Goal: Transaction & Acquisition: Purchase product/service

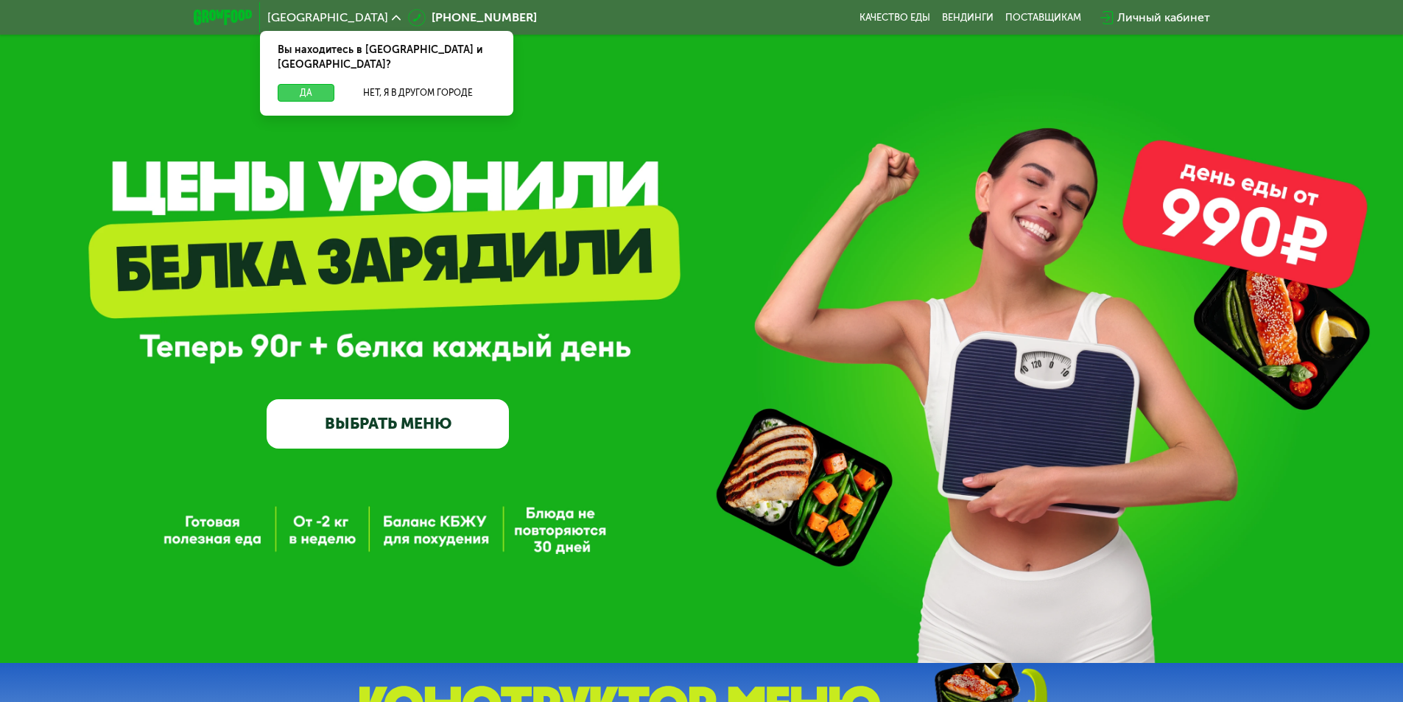
click at [298, 86] on button "Да" at bounding box center [306, 93] width 57 height 18
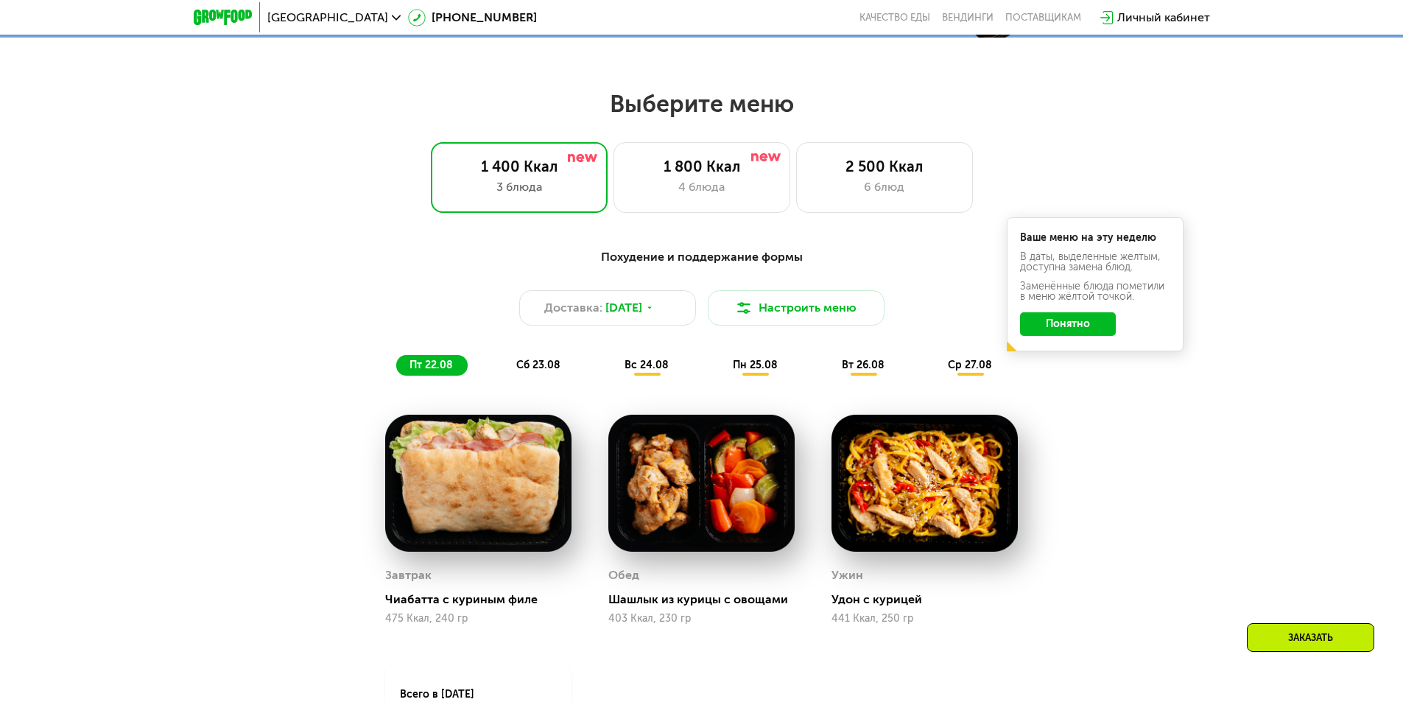
scroll to position [737, 0]
click at [692, 163] on div "1 800 Ккал" at bounding box center [702, 166] width 146 height 18
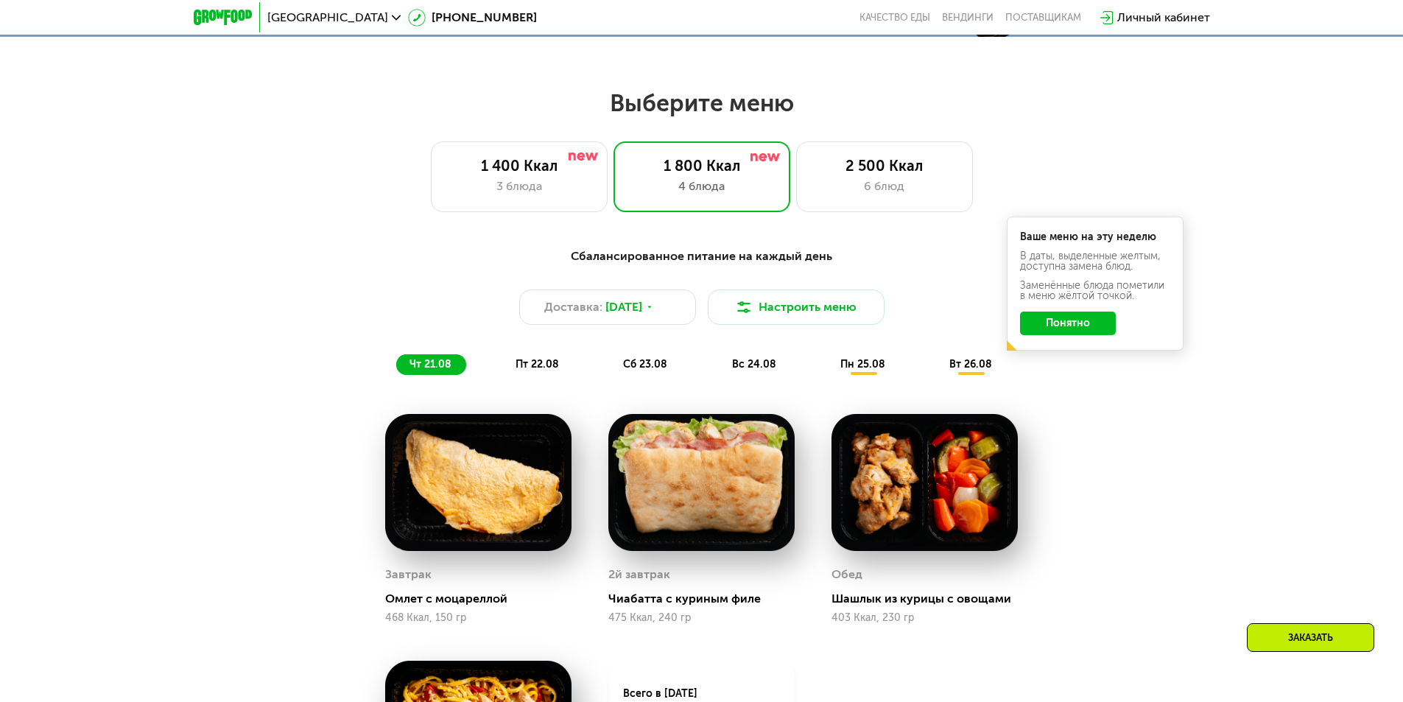
click at [857, 370] on span "пн 25.08" at bounding box center [863, 364] width 45 height 13
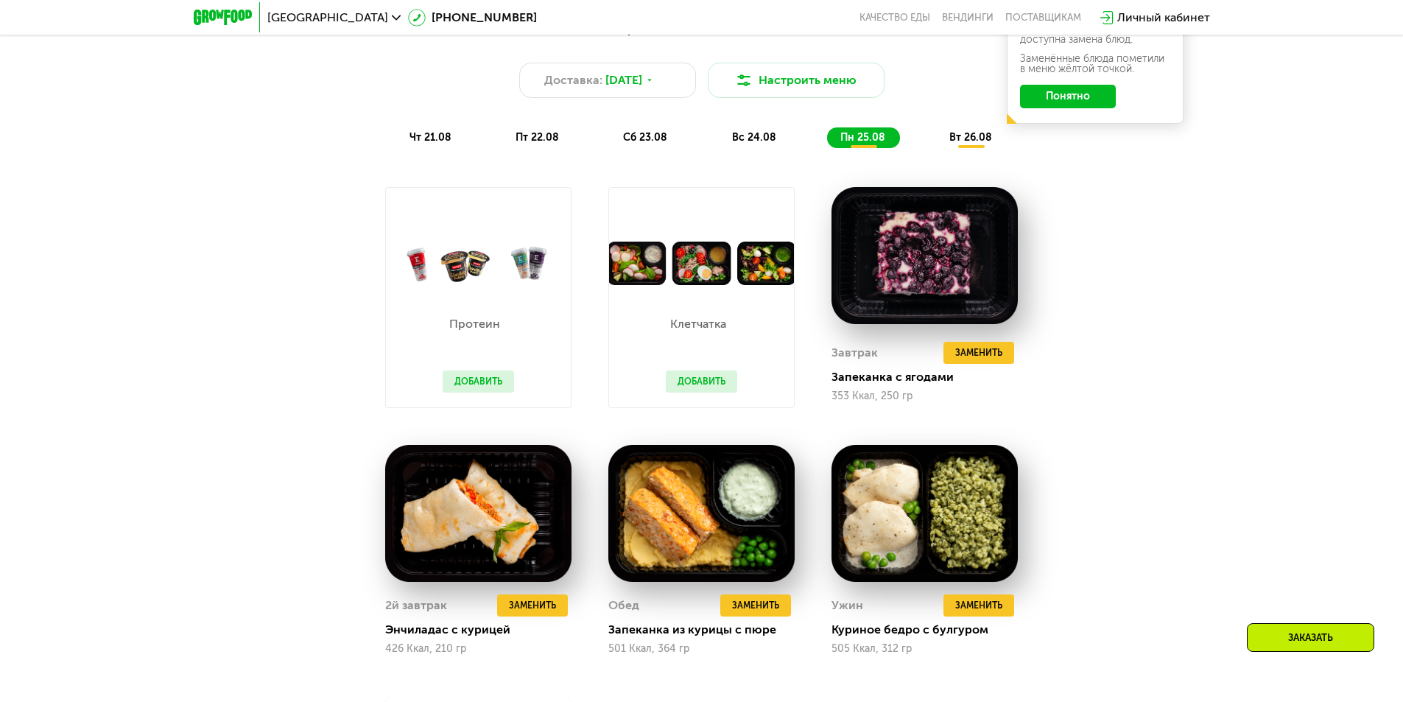
scroll to position [958, 0]
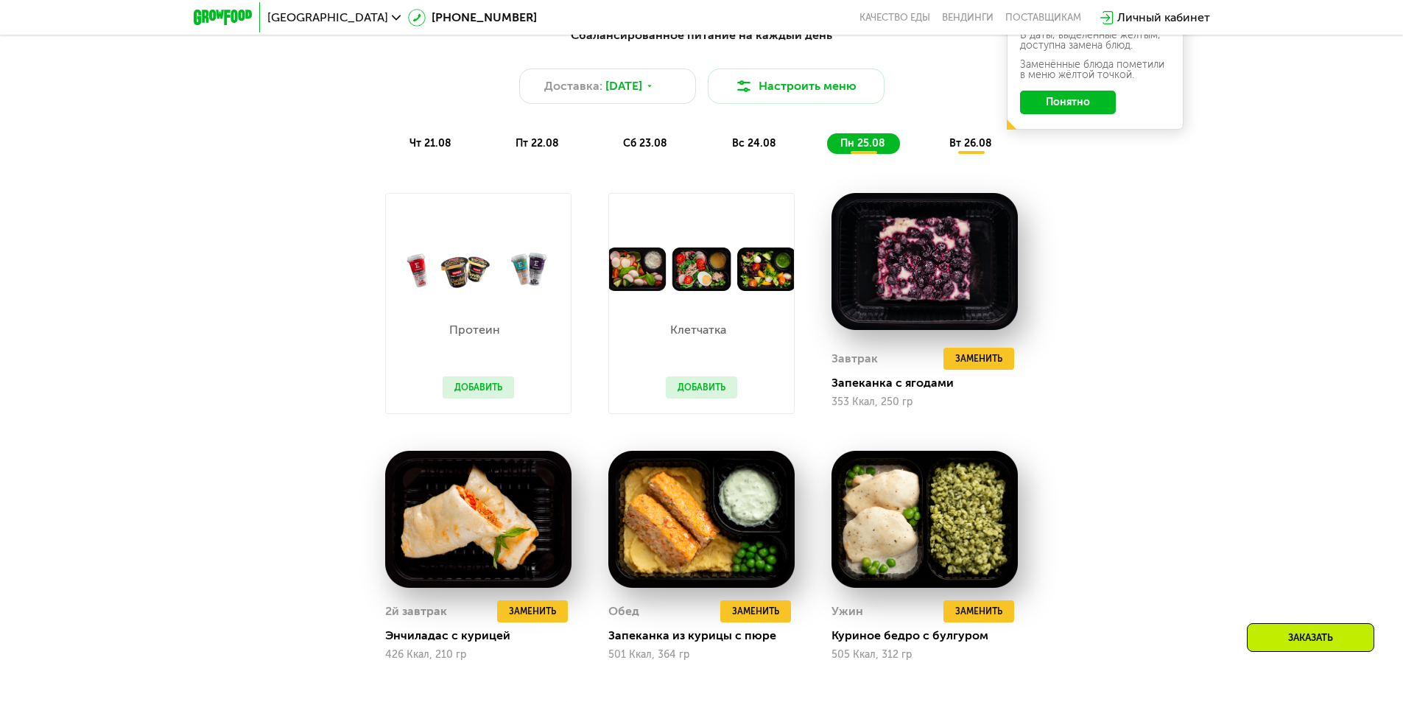
click at [641, 285] on img at bounding box center [701, 269] width 185 height 43
click at [982, 148] on span "вт 26.08" at bounding box center [971, 143] width 43 height 13
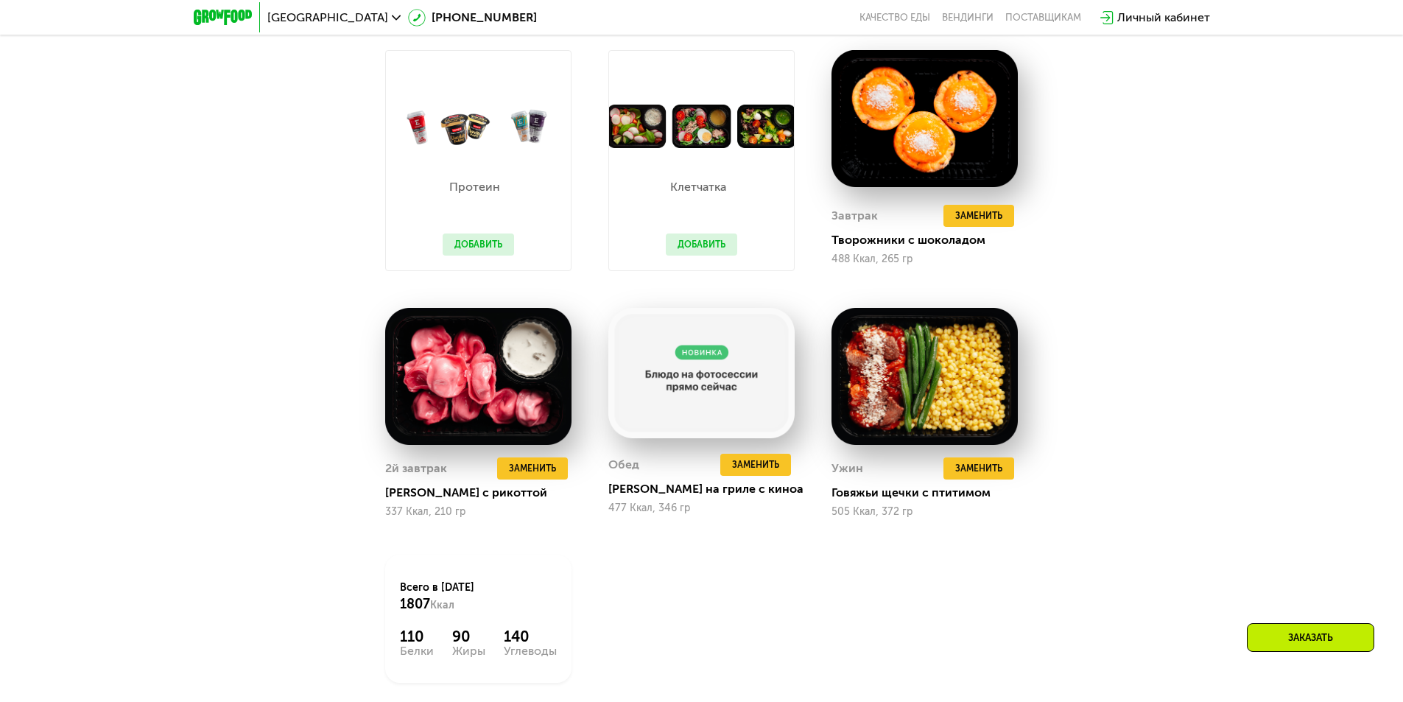
scroll to position [1105, 0]
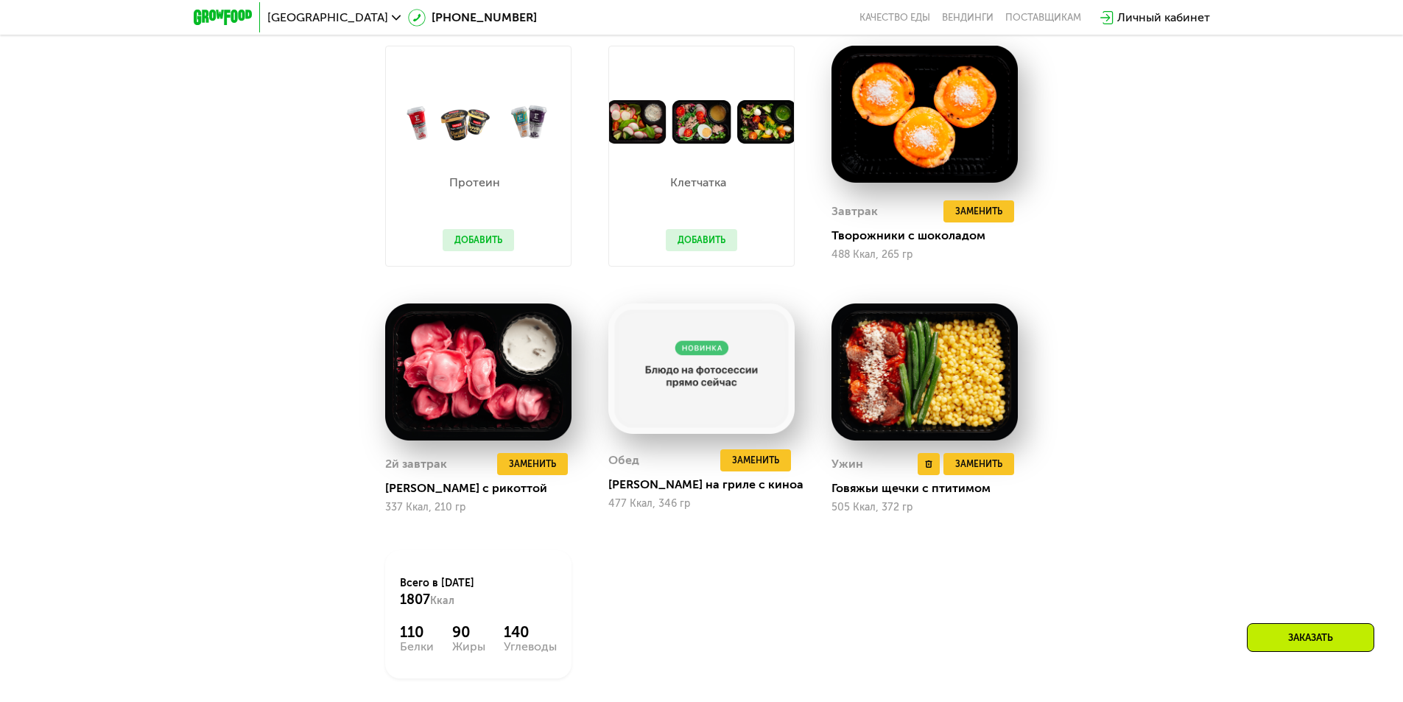
click at [952, 401] on img at bounding box center [925, 373] width 186 height 138
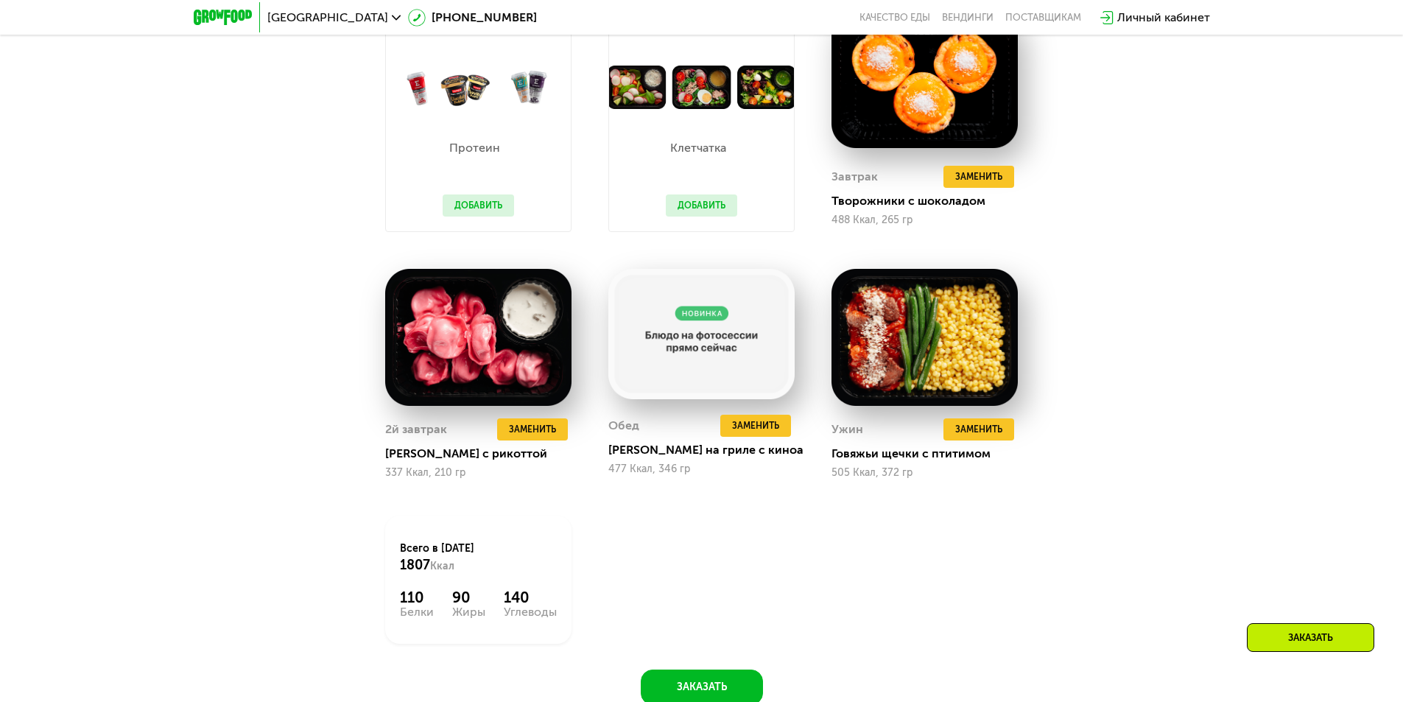
scroll to position [1179, 0]
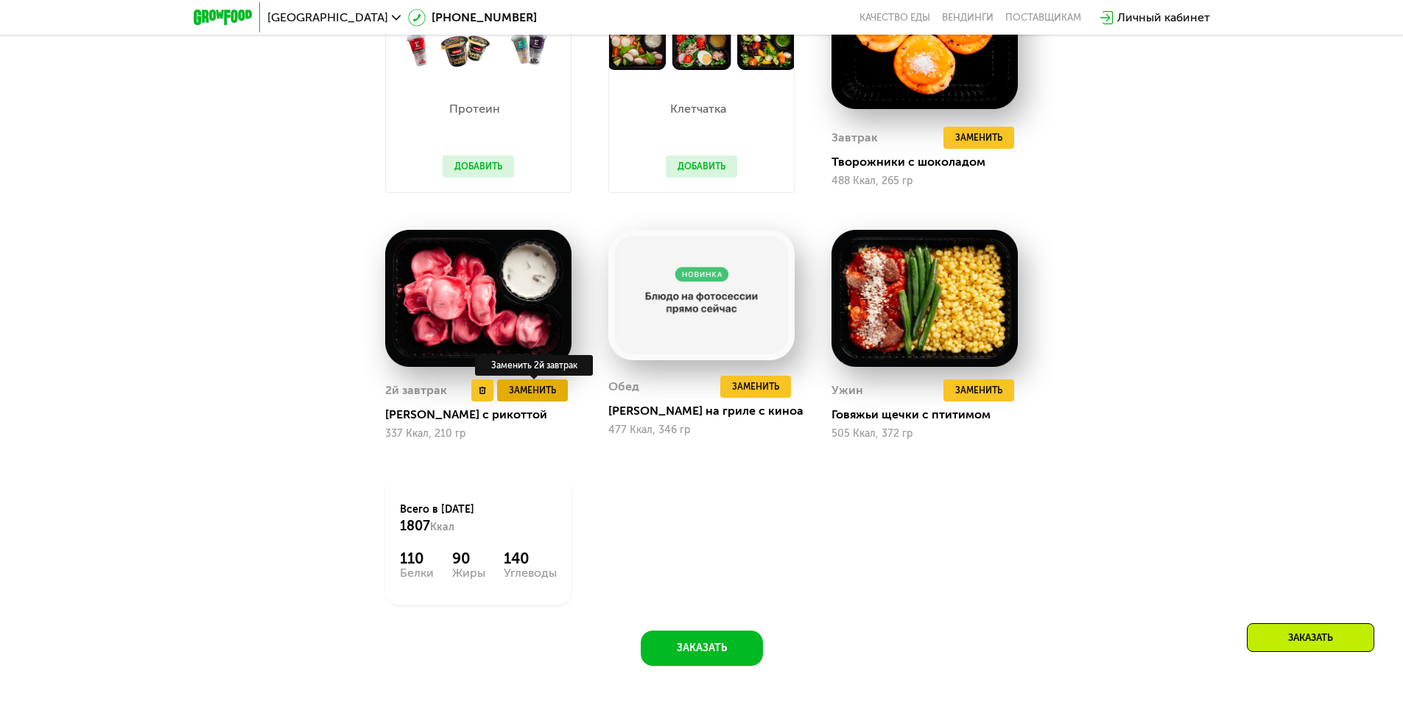
click at [533, 398] on span "Заменить" at bounding box center [532, 390] width 47 height 15
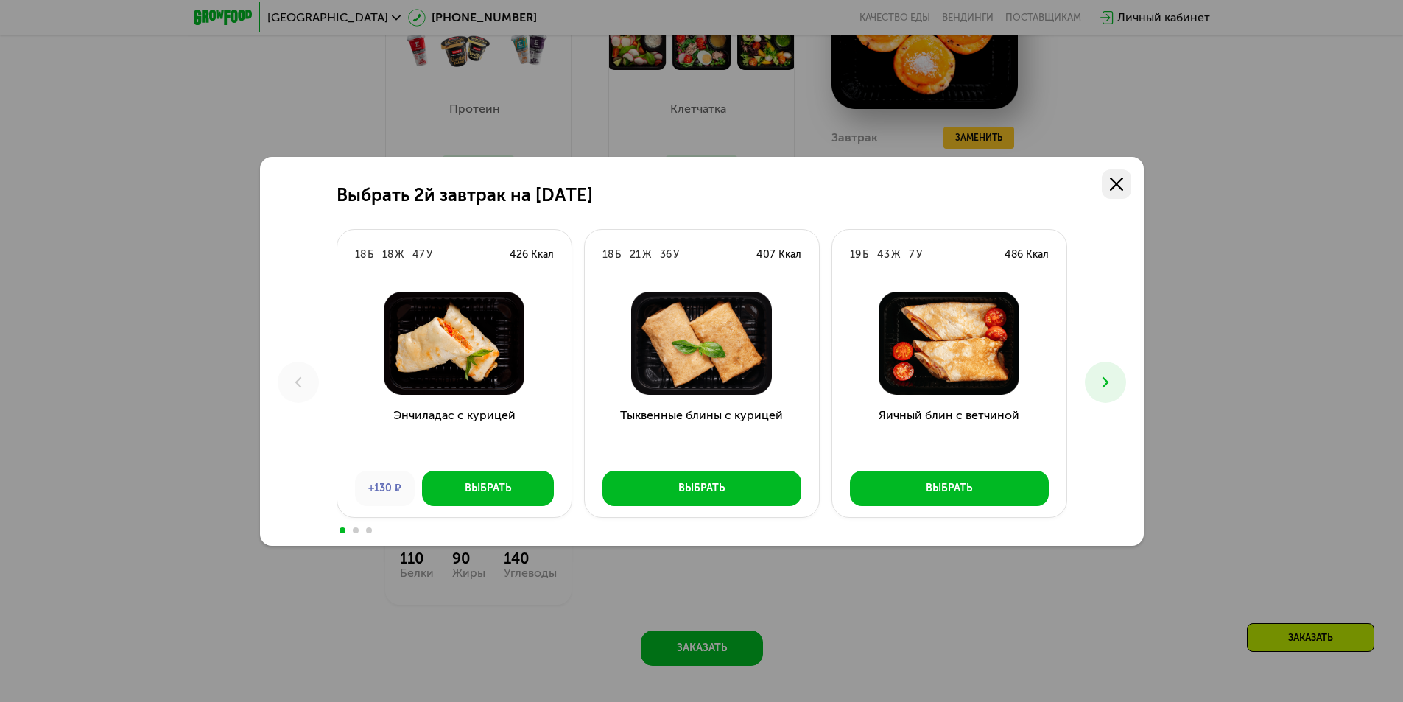
click at [1123, 183] on link at bounding box center [1116, 183] width 29 height 29
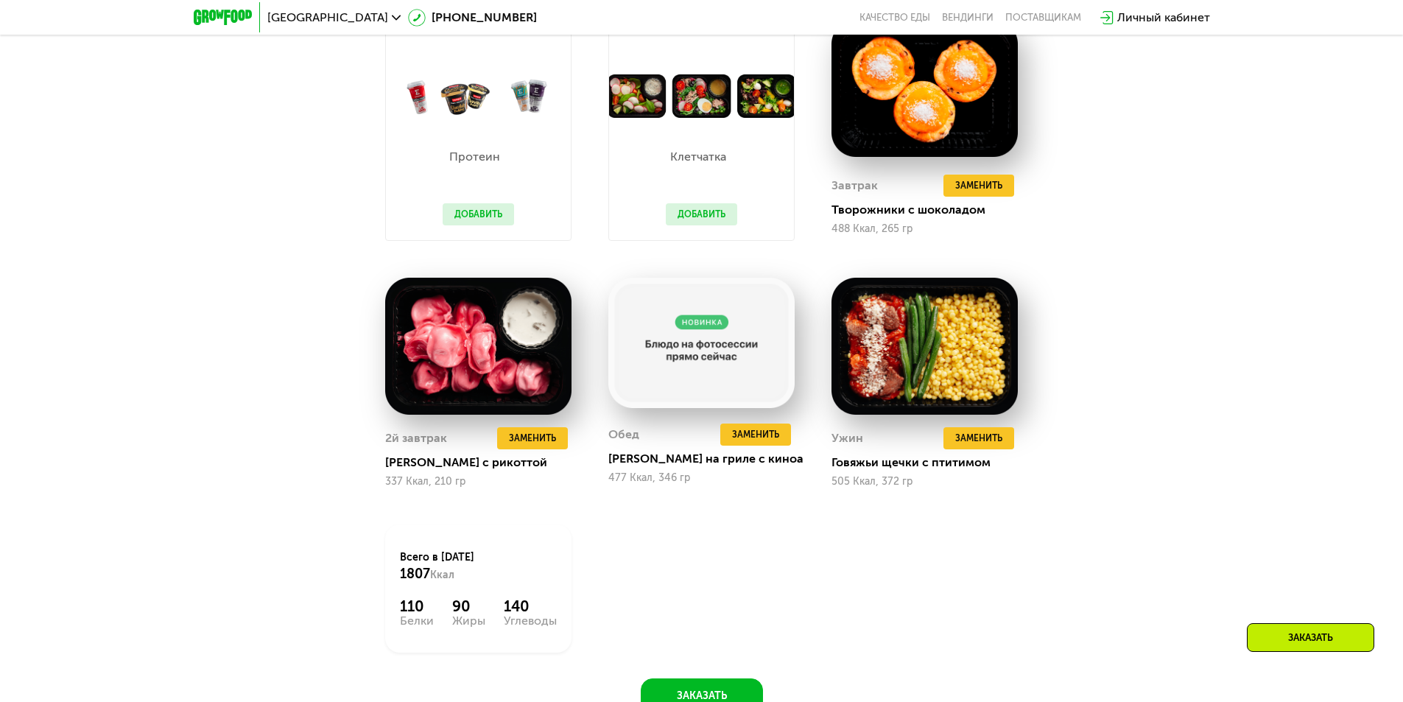
scroll to position [1105, 0]
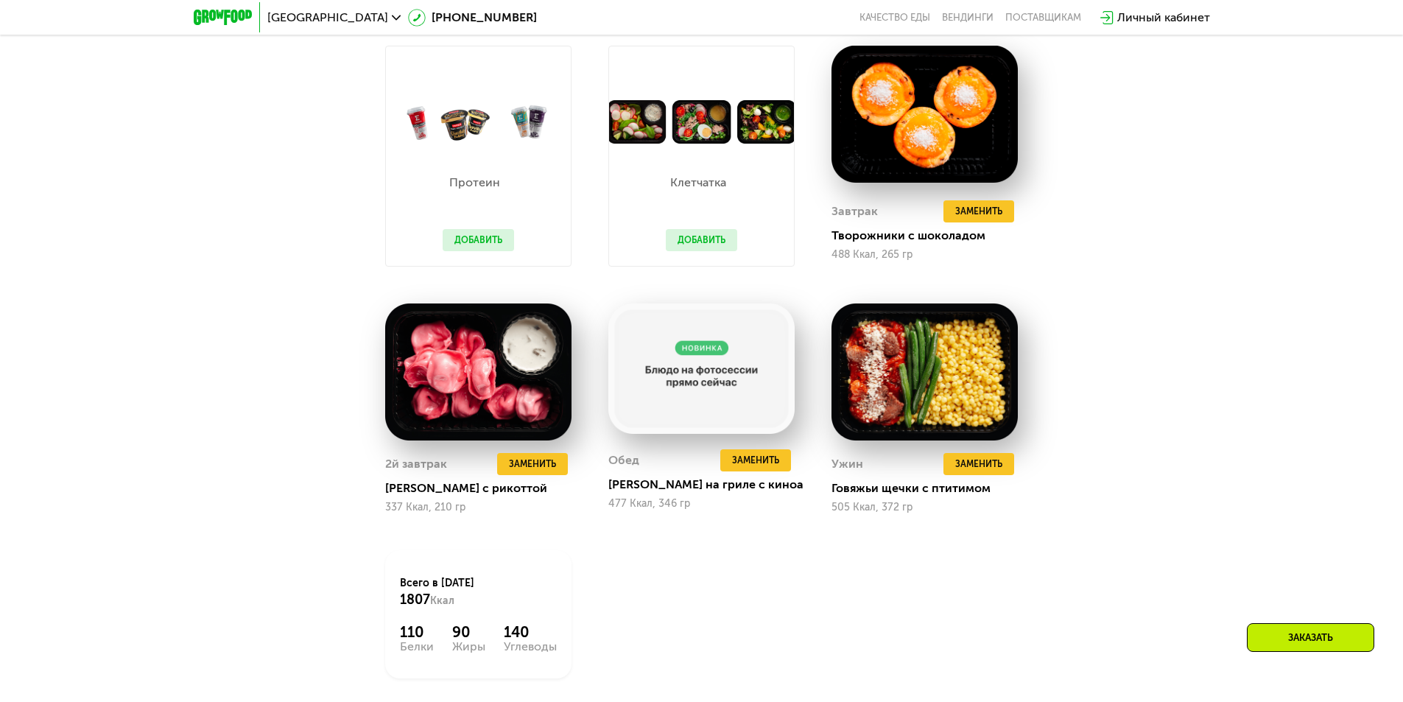
click at [704, 251] on button "Добавить" at bounding box center [701, 240] width 71 height 22
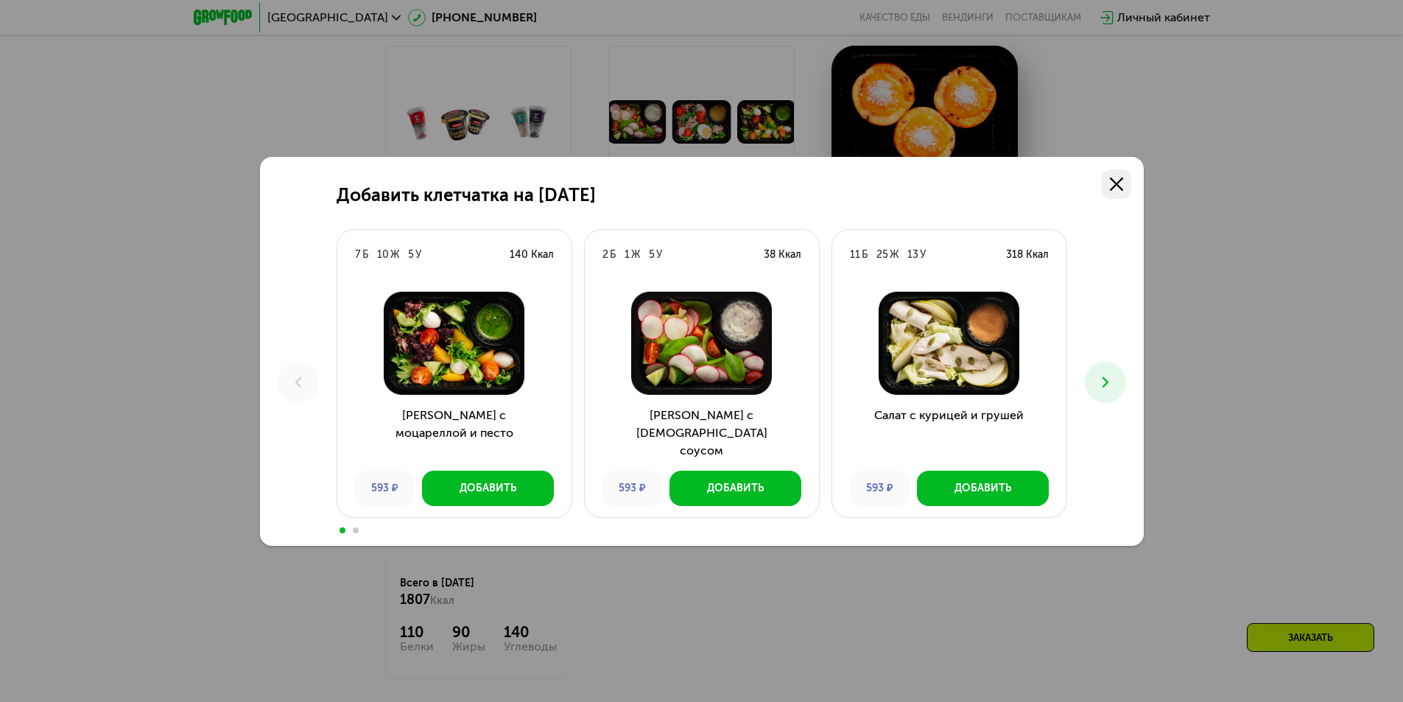
click at [1119, 189] on icon at bounding box center [1116, 184] width 13 height 13
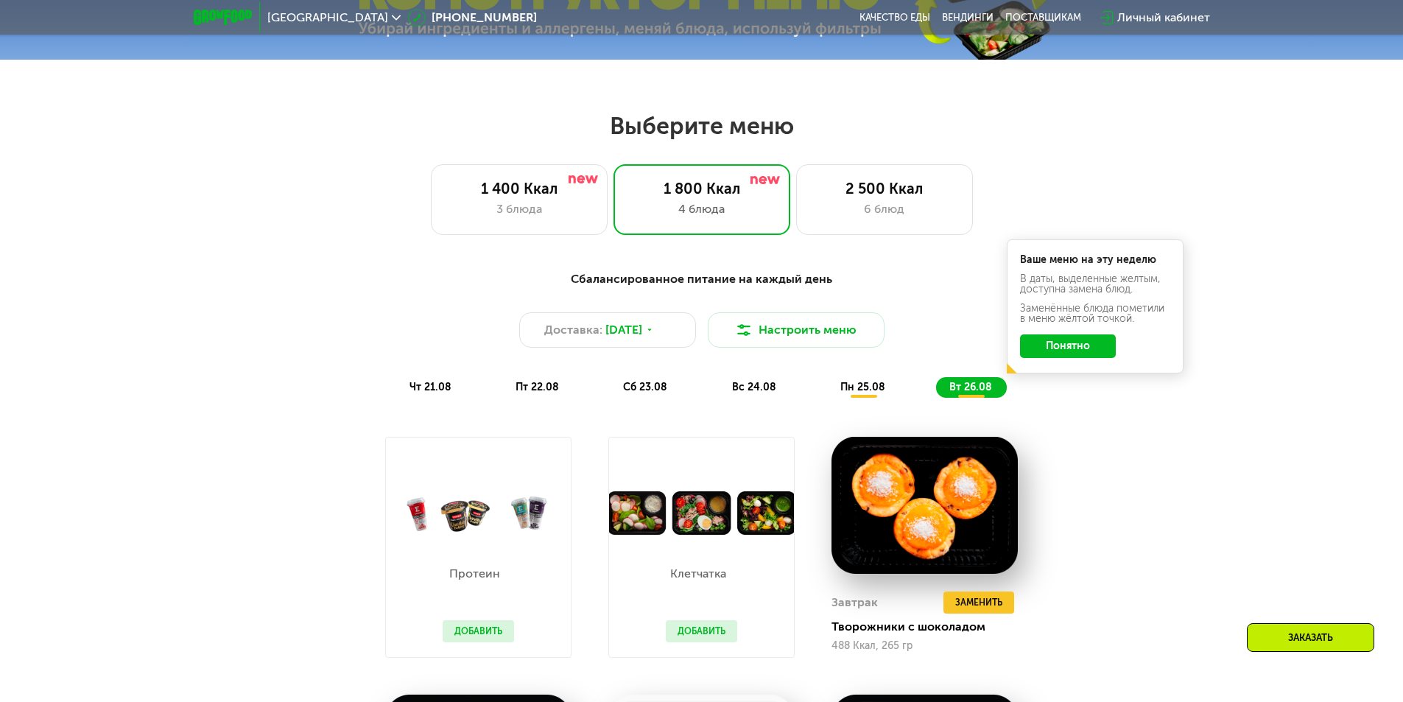
scroll to position [737, 0]
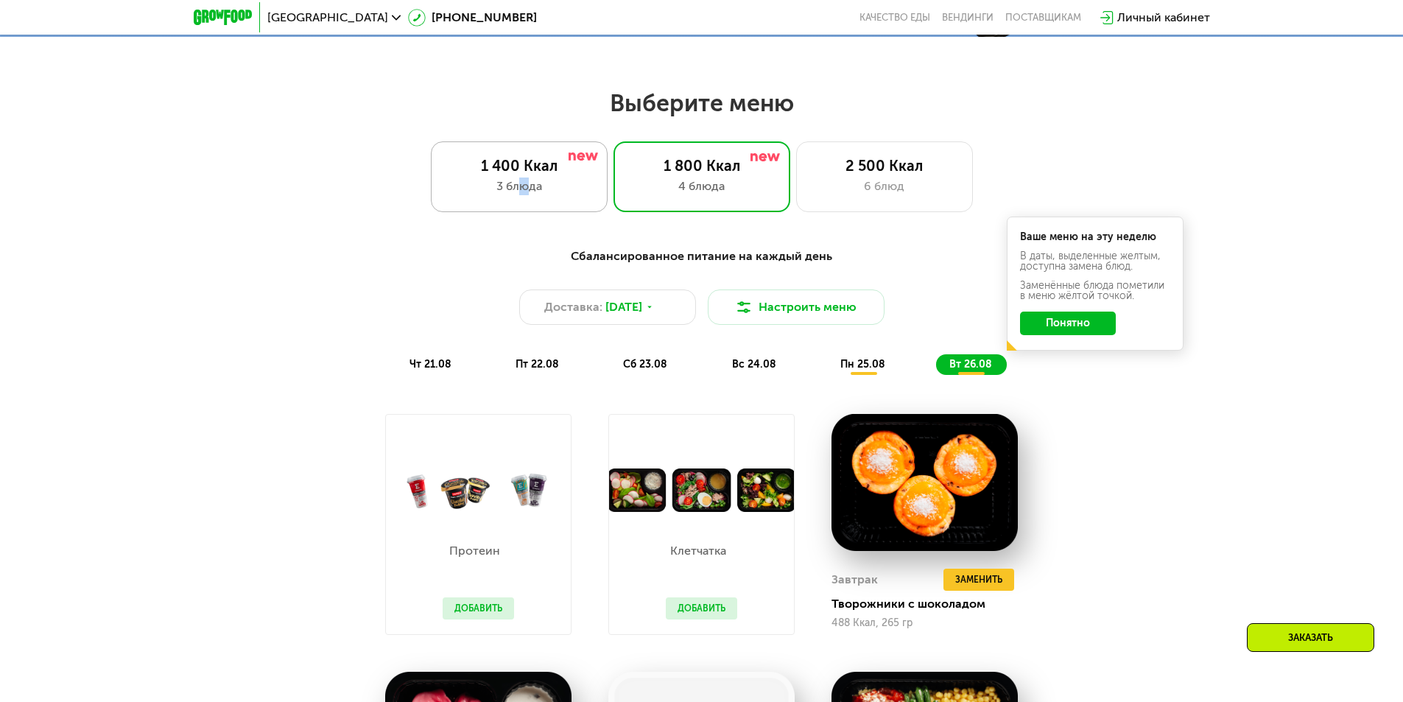
click at [614, 197] on div "1 400 Ккал 3 блюда" at bounding box center [702, 176] width 177 height 71
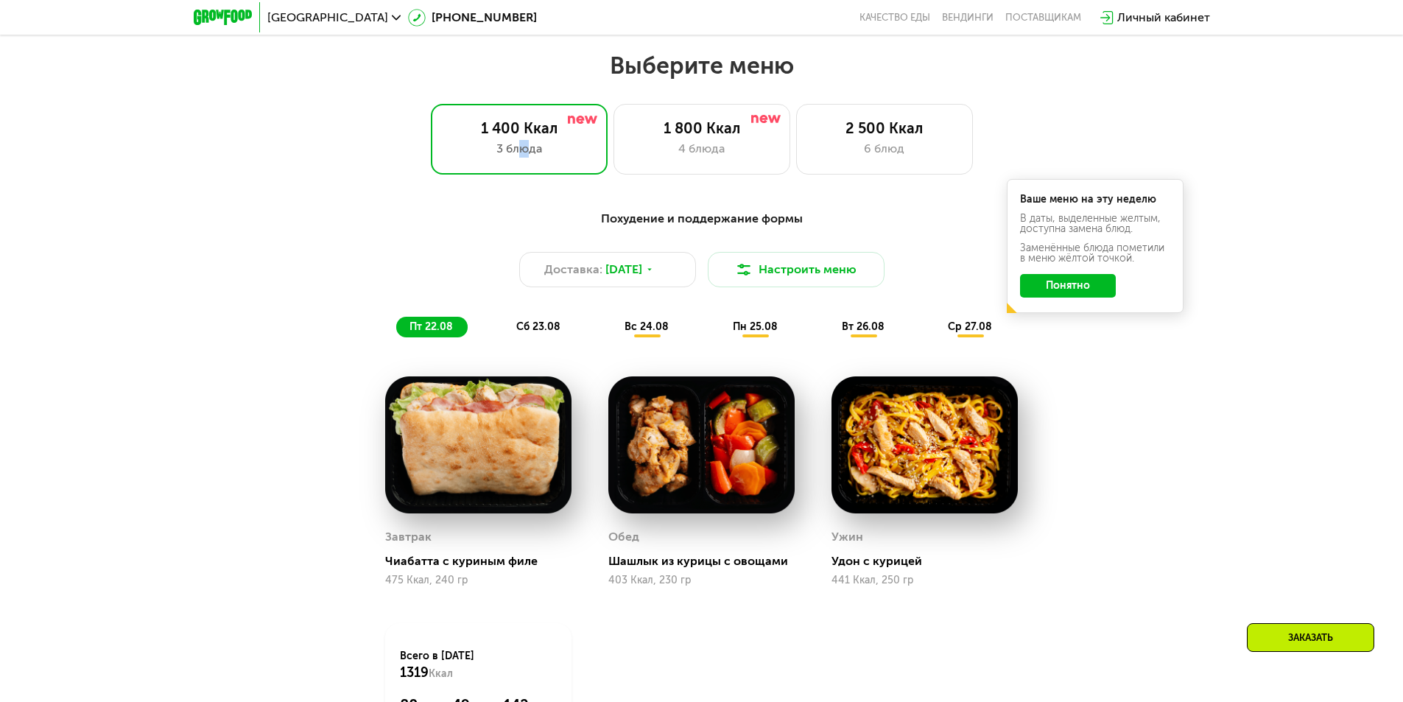
scroll to position [810, 0]
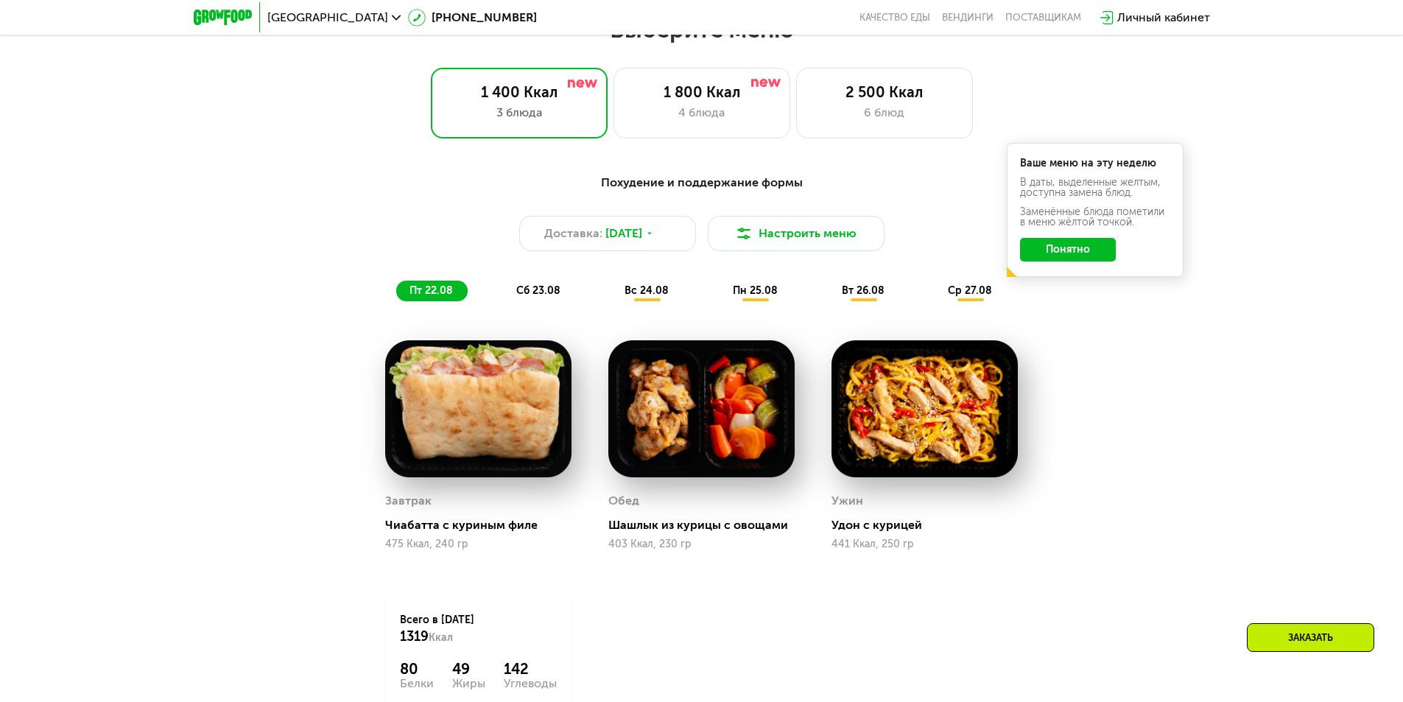
click at [648, 296] on span "вс 24.08" at bounding box center [647, 290] width 44 height 13
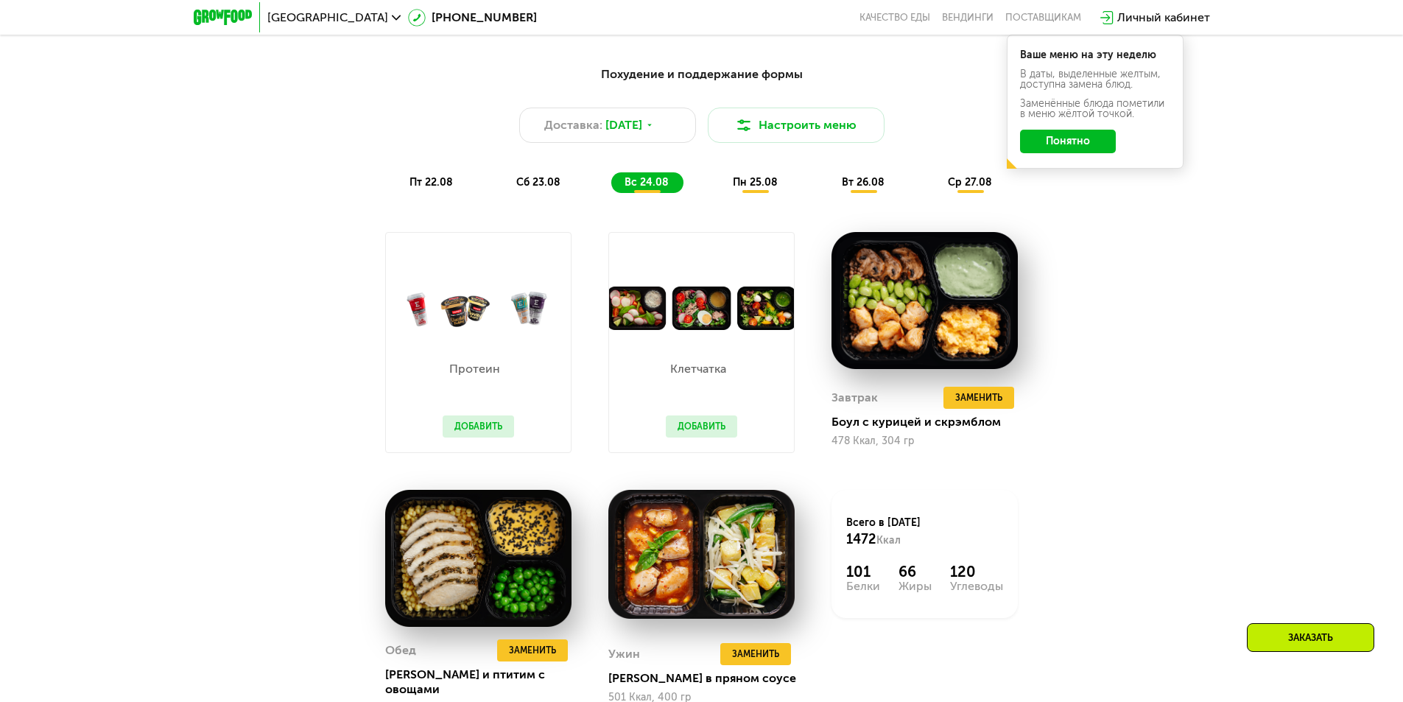
scroll to position [884, 0]
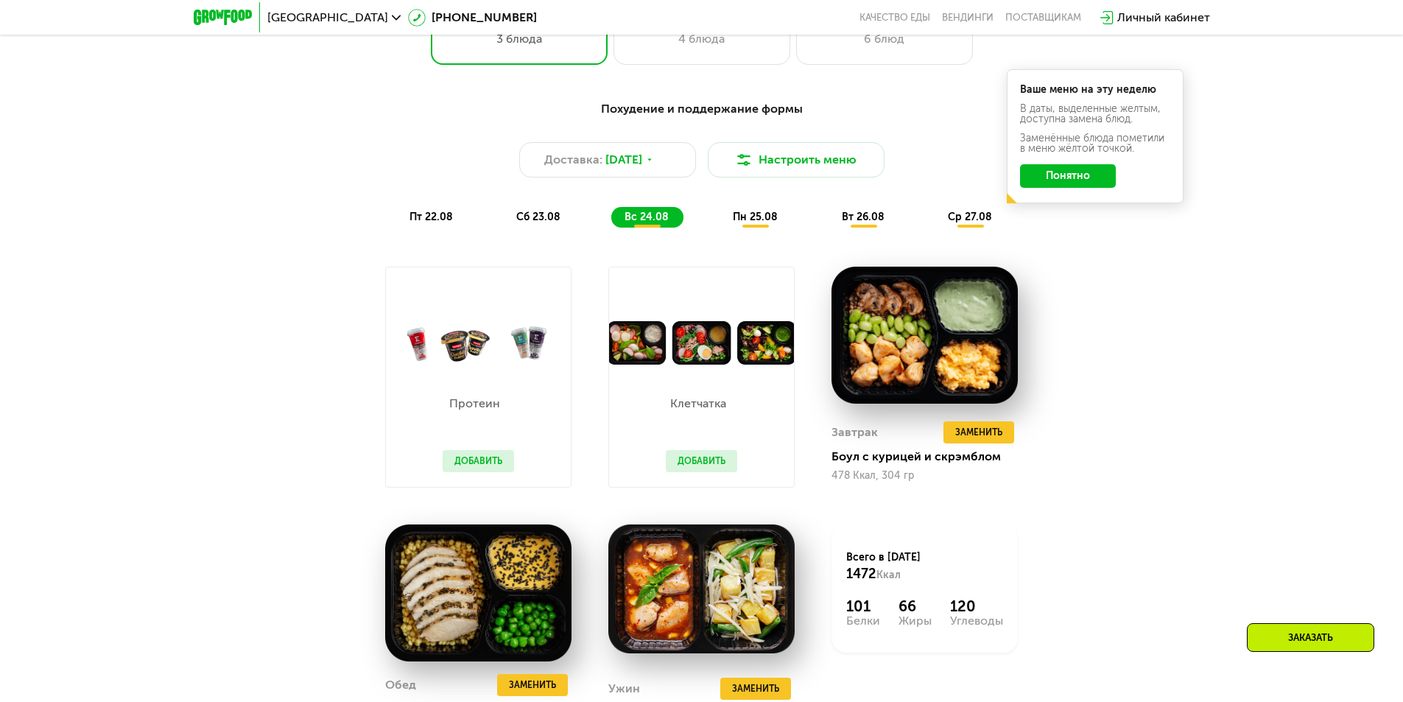
click at [747, 220] on span "пн 25.08" at bounding box center [755, 217] width 45 height 13
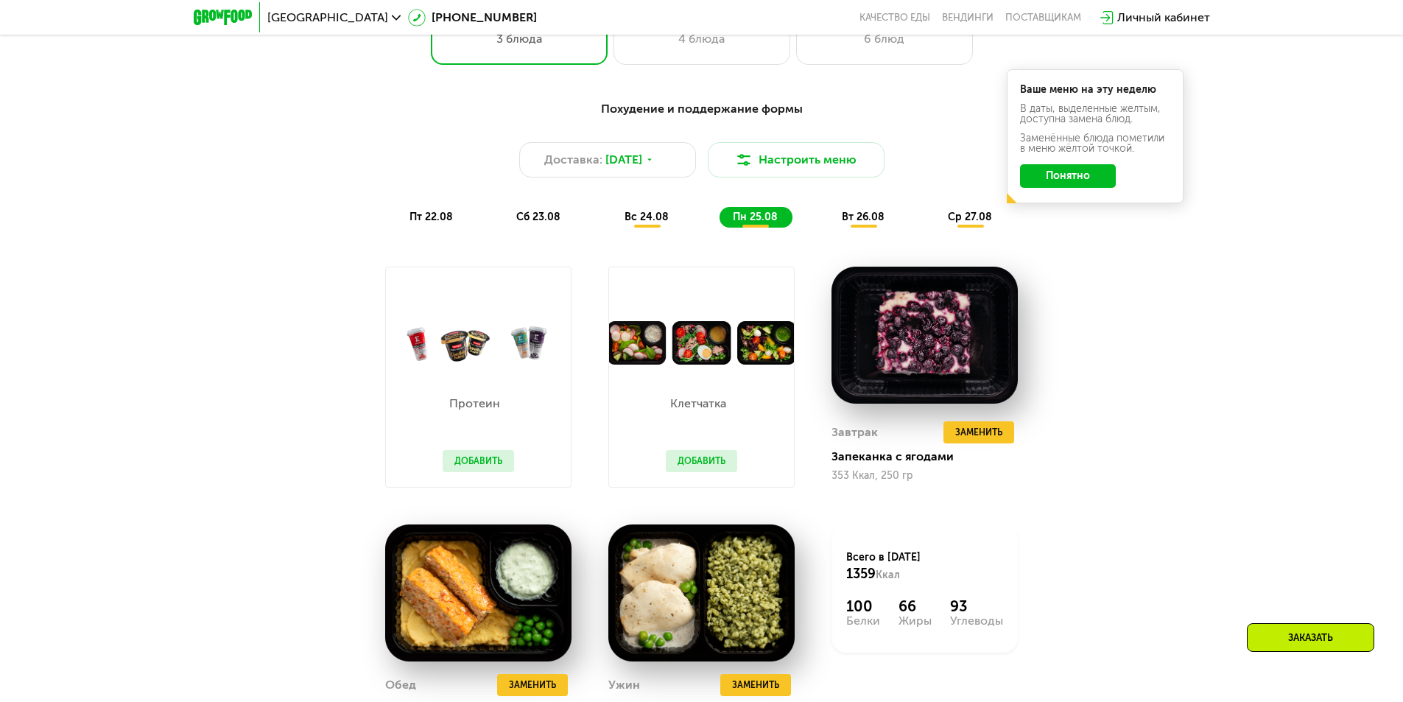
click at [862, 220] on span "вт 26.08" at bounding box center [863, 217] width 43 height 13
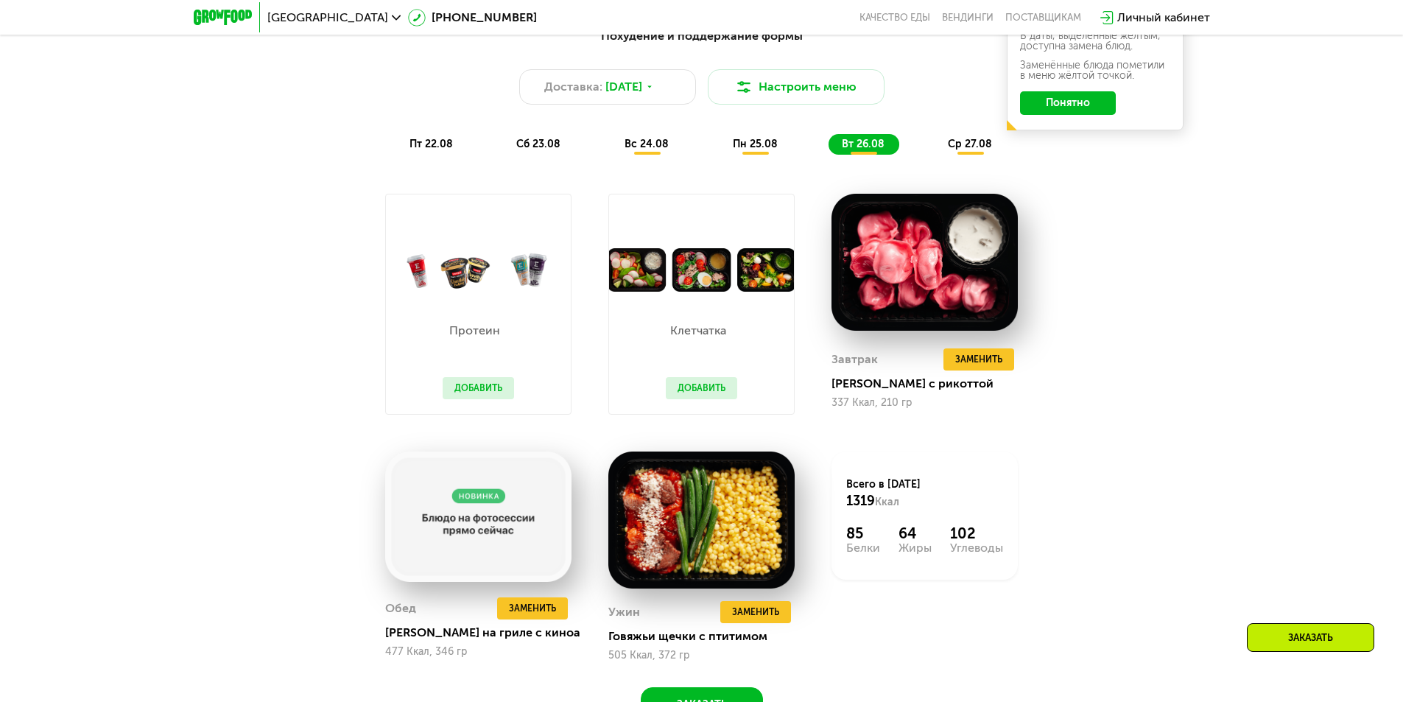
scroll to position [958, 0]
click at [961, 150] on span "ср 27.08" at bounding box center [970, 143] width 44 height 13
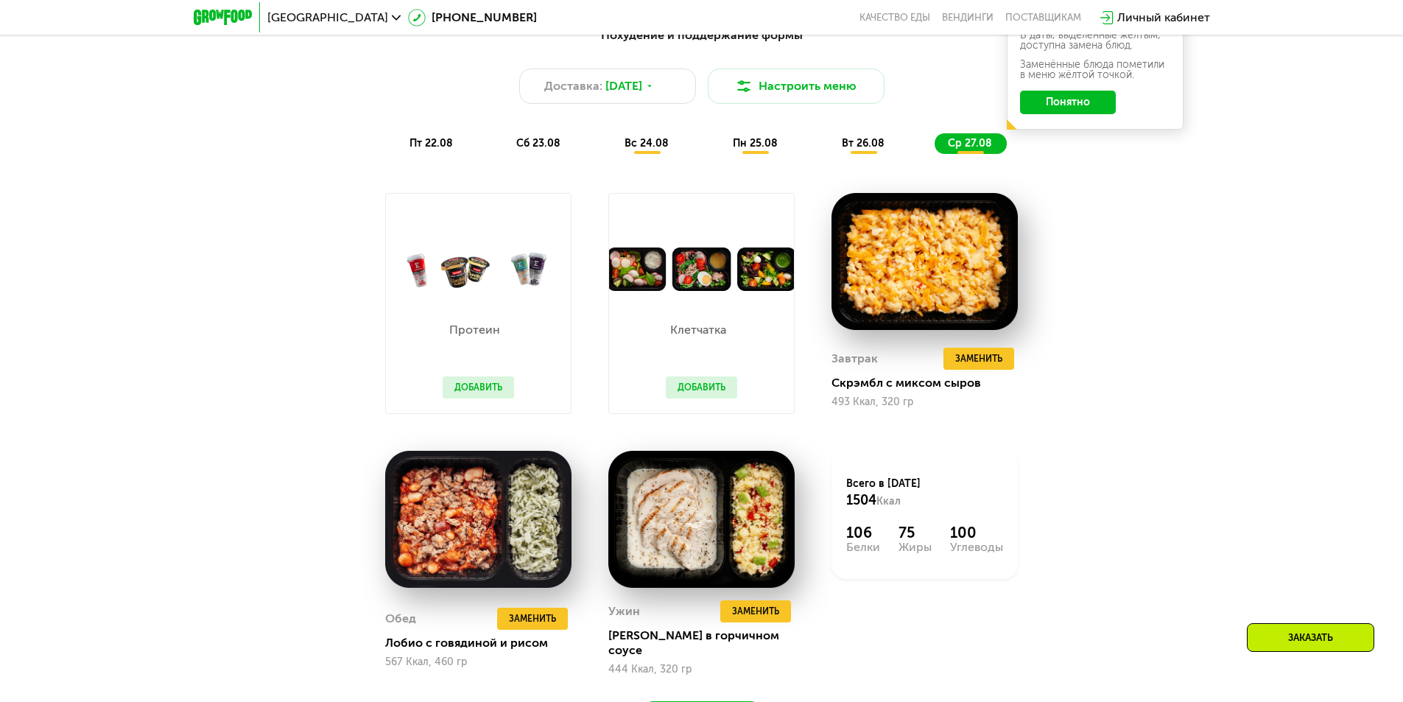
click at [860, 150] on span "вт 26.08" at bounding box center [863, 143] width 43 height 13
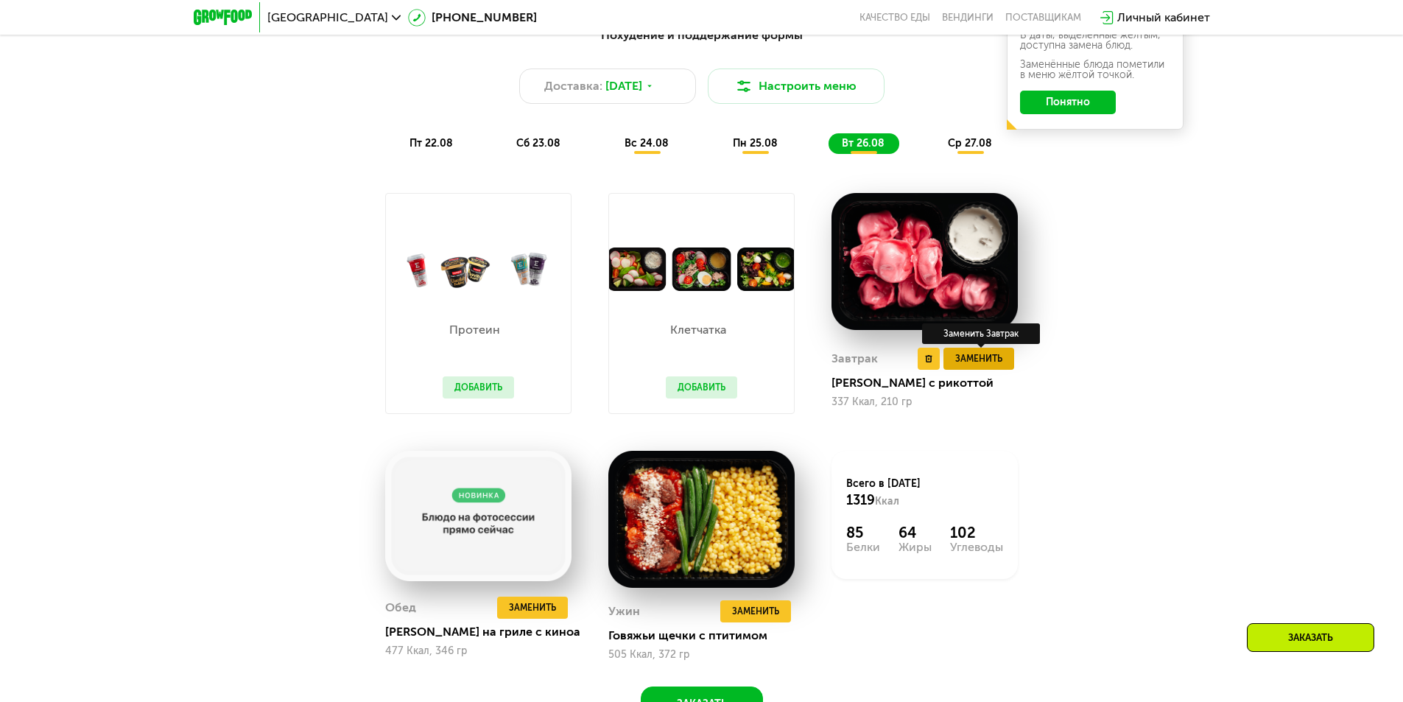
click at [997, 364] on span "Заменить" at bounding box center [978, 358] width 47 height 15
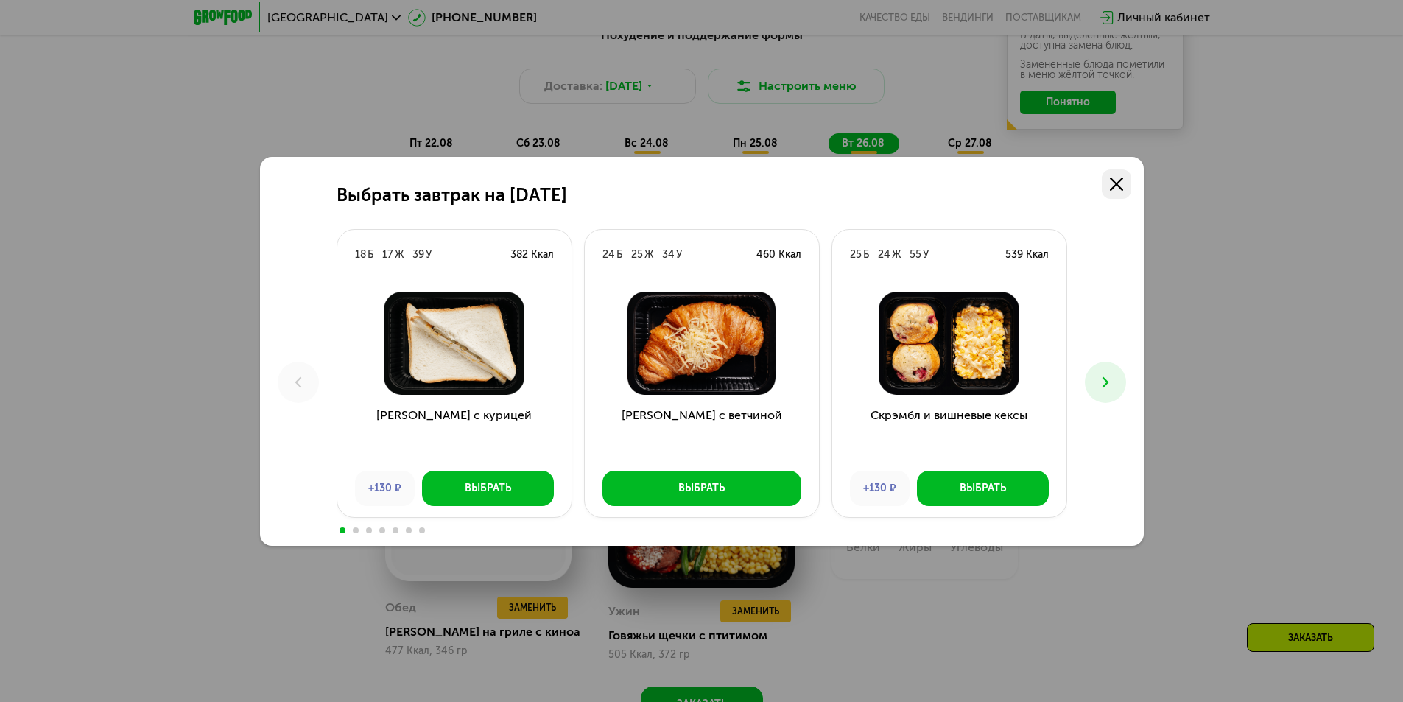
click at [1121, 178] on icon at bounding box center [1116, 184] width 13 height 13
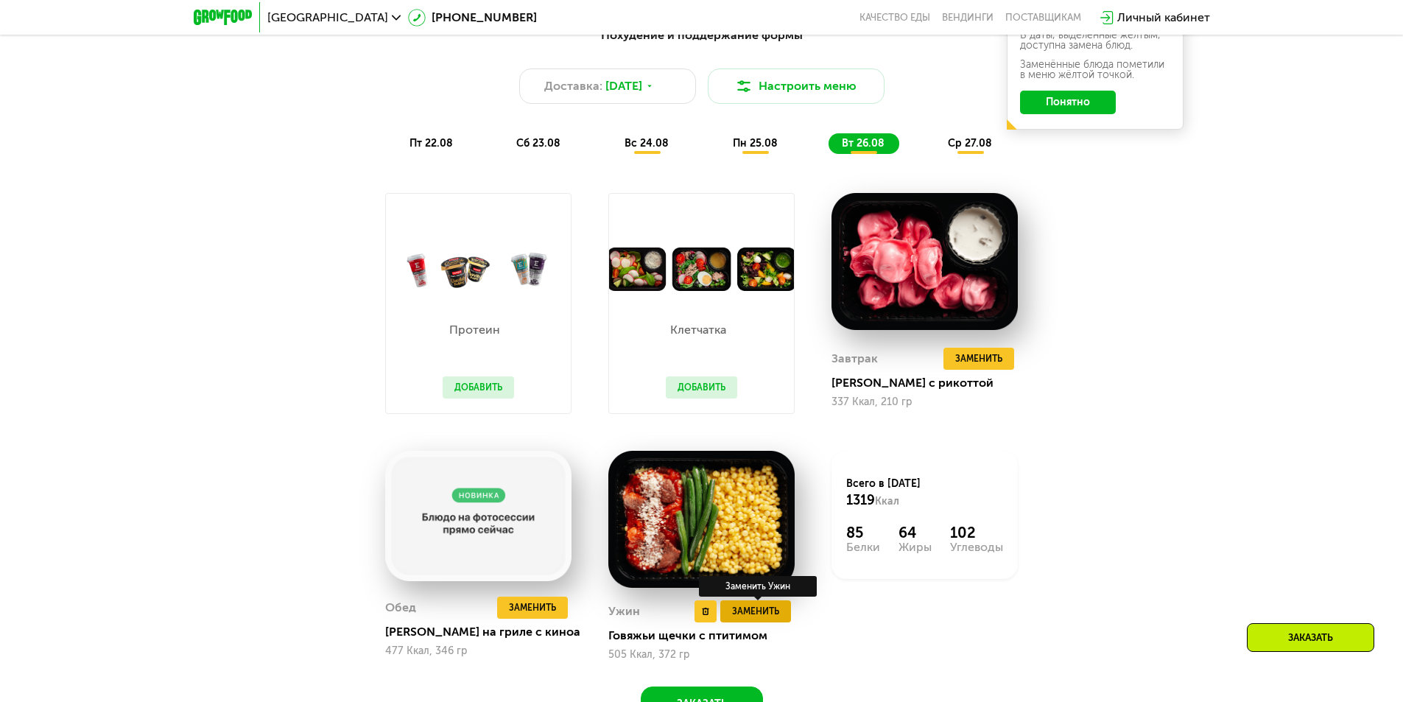
click at [755, 611] on span "Заменить" at bounding box center [755, 611] width 47 height 15
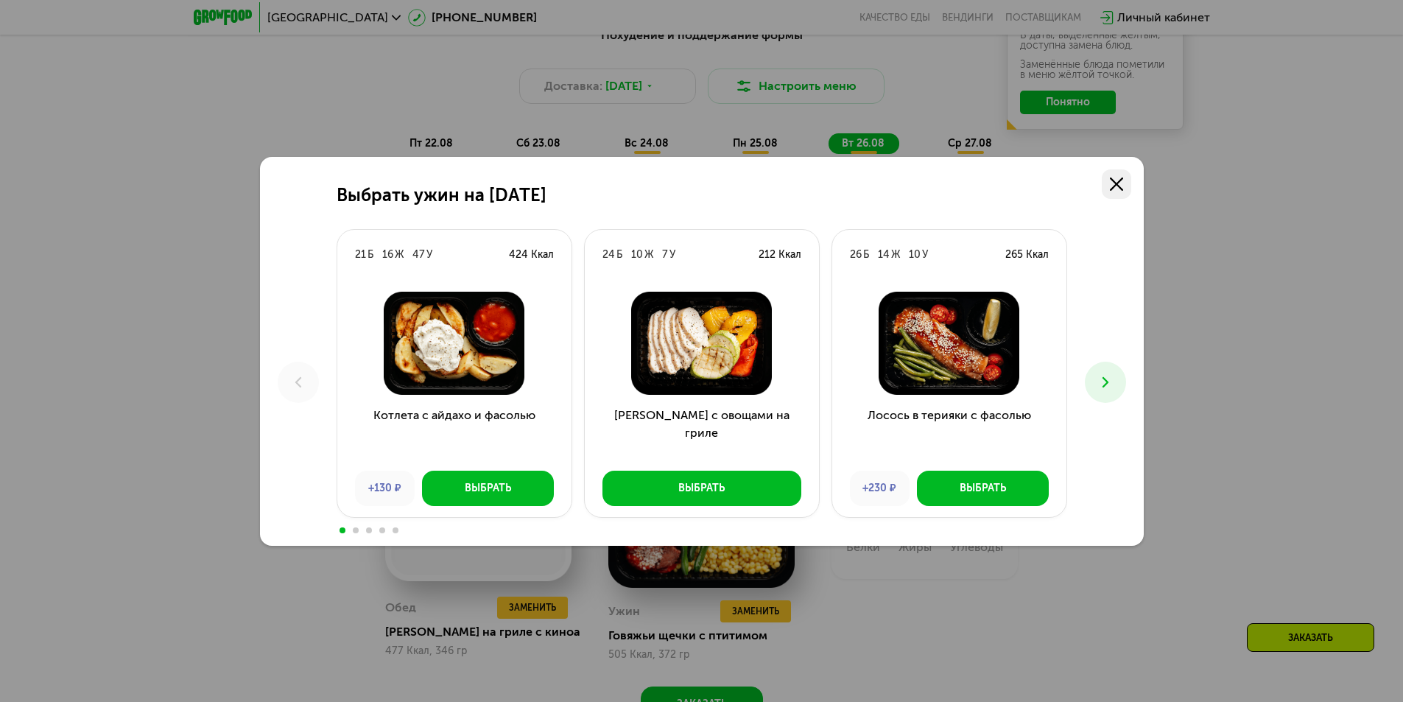
click at [1109, 178] on link at bounding box center [1116, 183] width 29 height 29
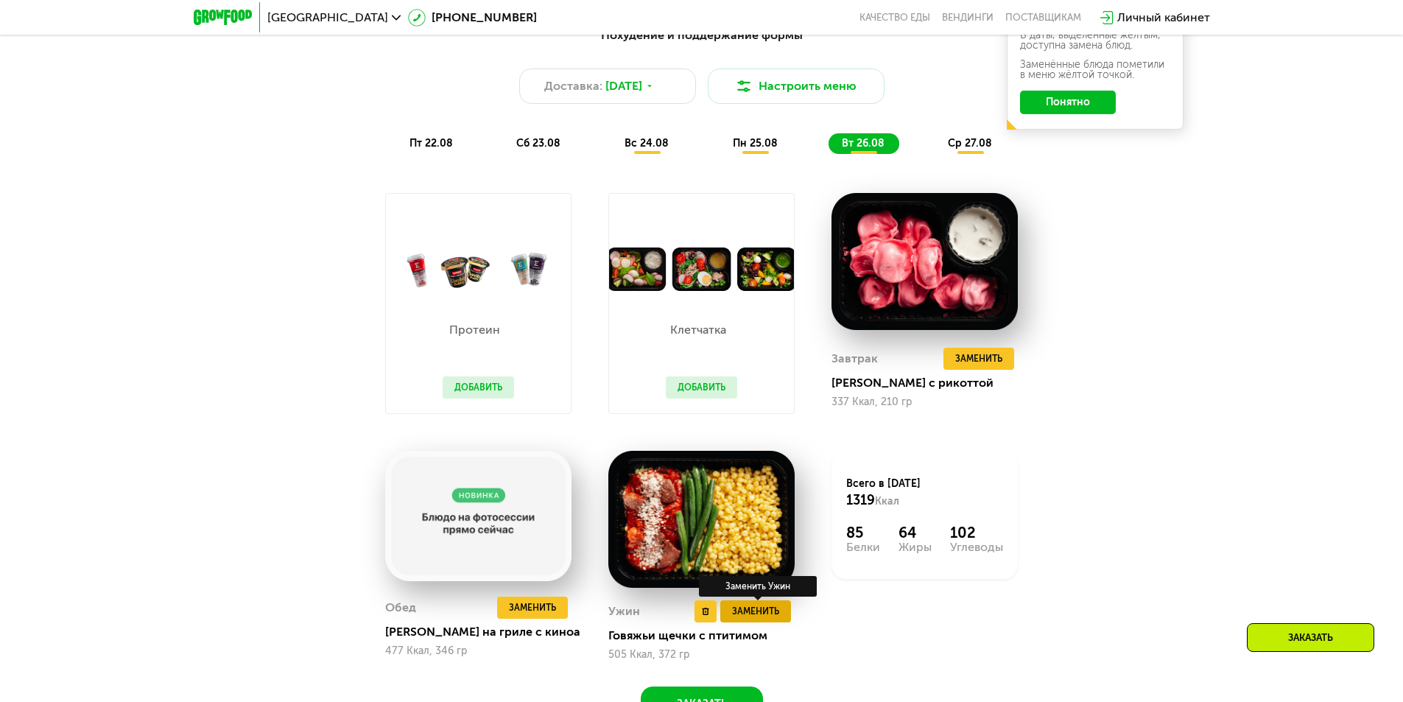
click at [744, 619] on span "Заменить" at bounding box center [755, 611] width 47 height 15
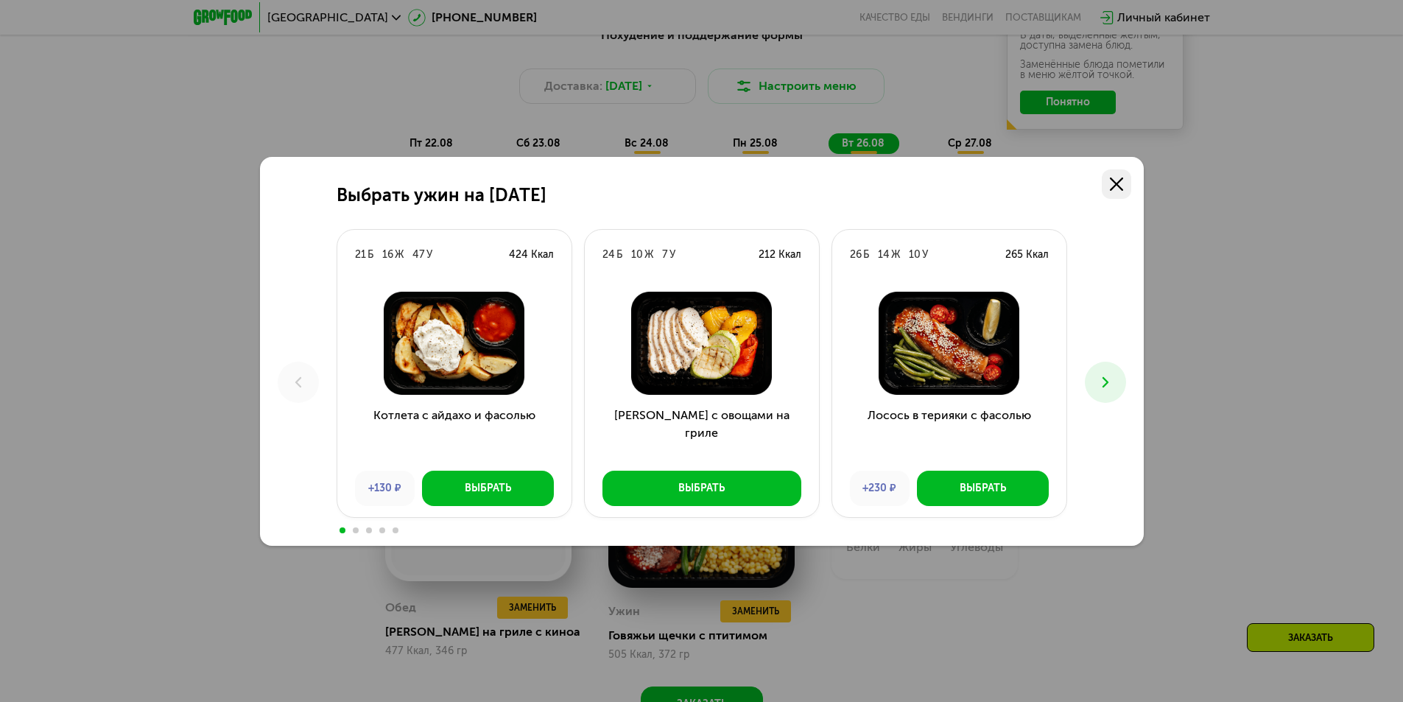
click at [1115, 176] on link at bounding box center [1116, 183] width 29 height 29
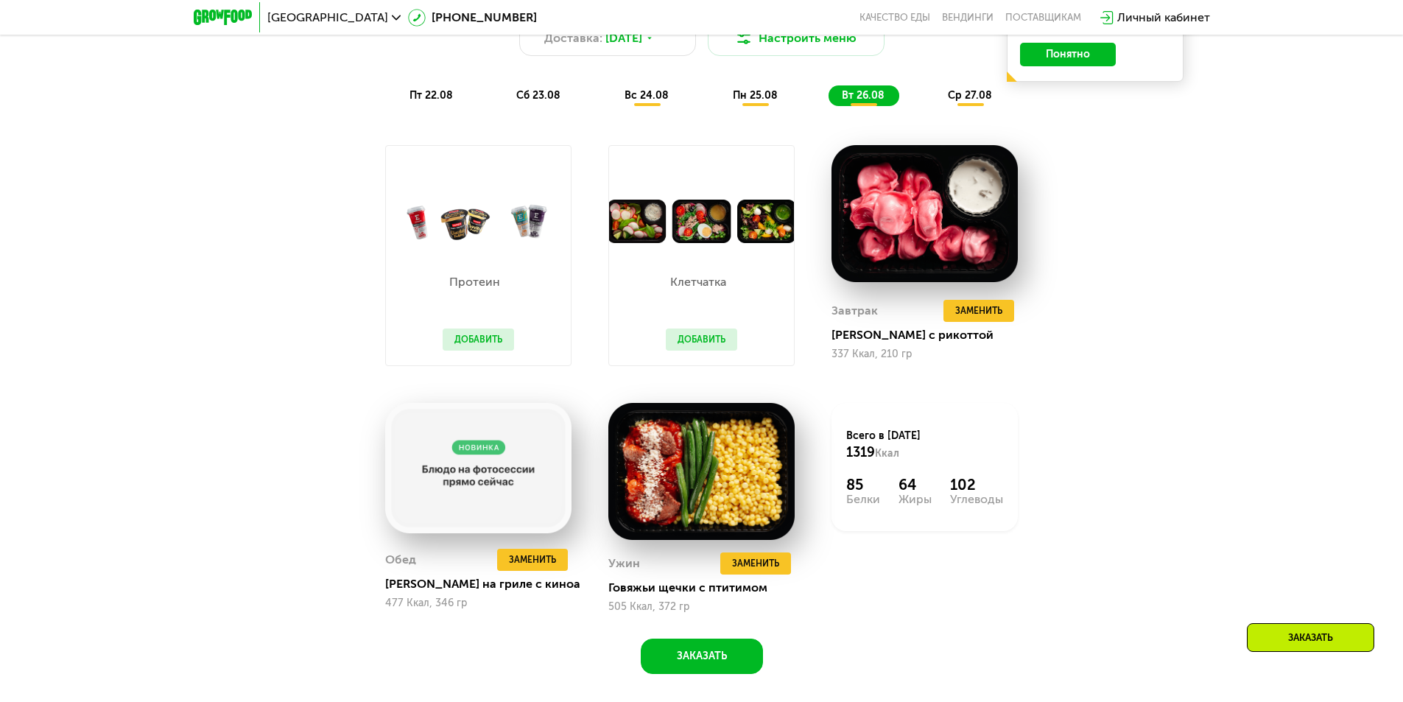
scroll to position [1031, 0]
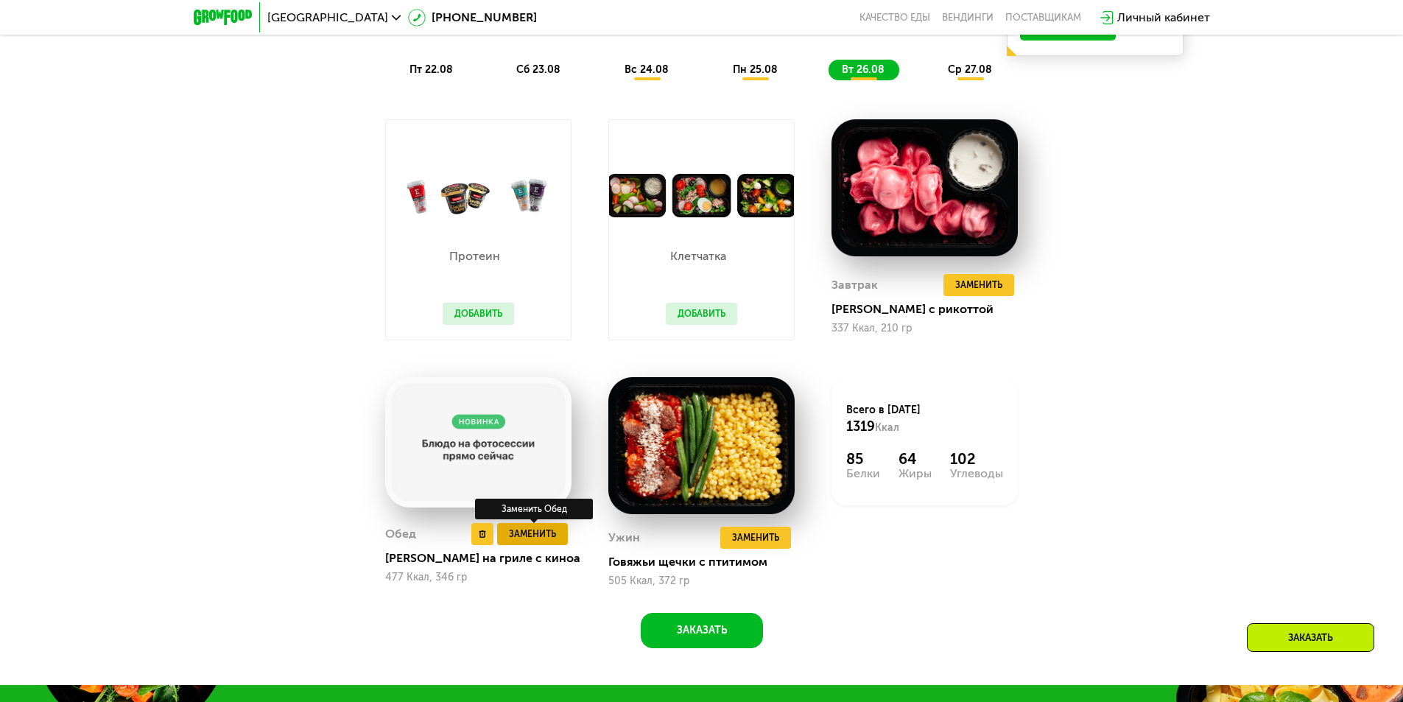
click at [525, 538] on span "Заменить" at bounding box center [532, 534] width 47 height 15
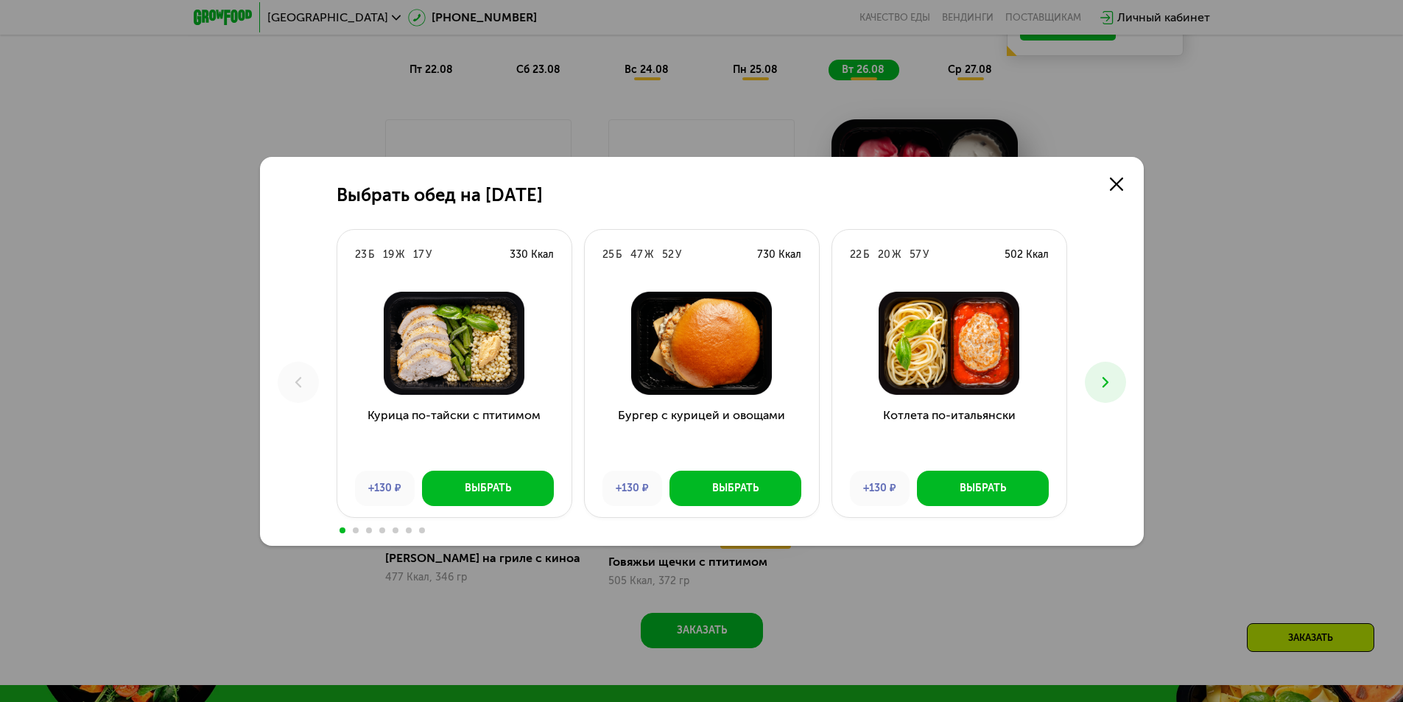
drag, startPoint x: 1363, startPoint y: 431, endPoint x: 1348, endPoint y: 421, distance: 17.6
click at [1359, 426] on div "Выбрать обед на [DATE] Б 19 Ж 17 У 330 Ккал Курица по-тайски с птитимом +130 ₽ …" at bounding box center [701, 351] width 1403 height 702
click at [1109, 178] on link at bounding box center [1116, 183] width 29 height 29
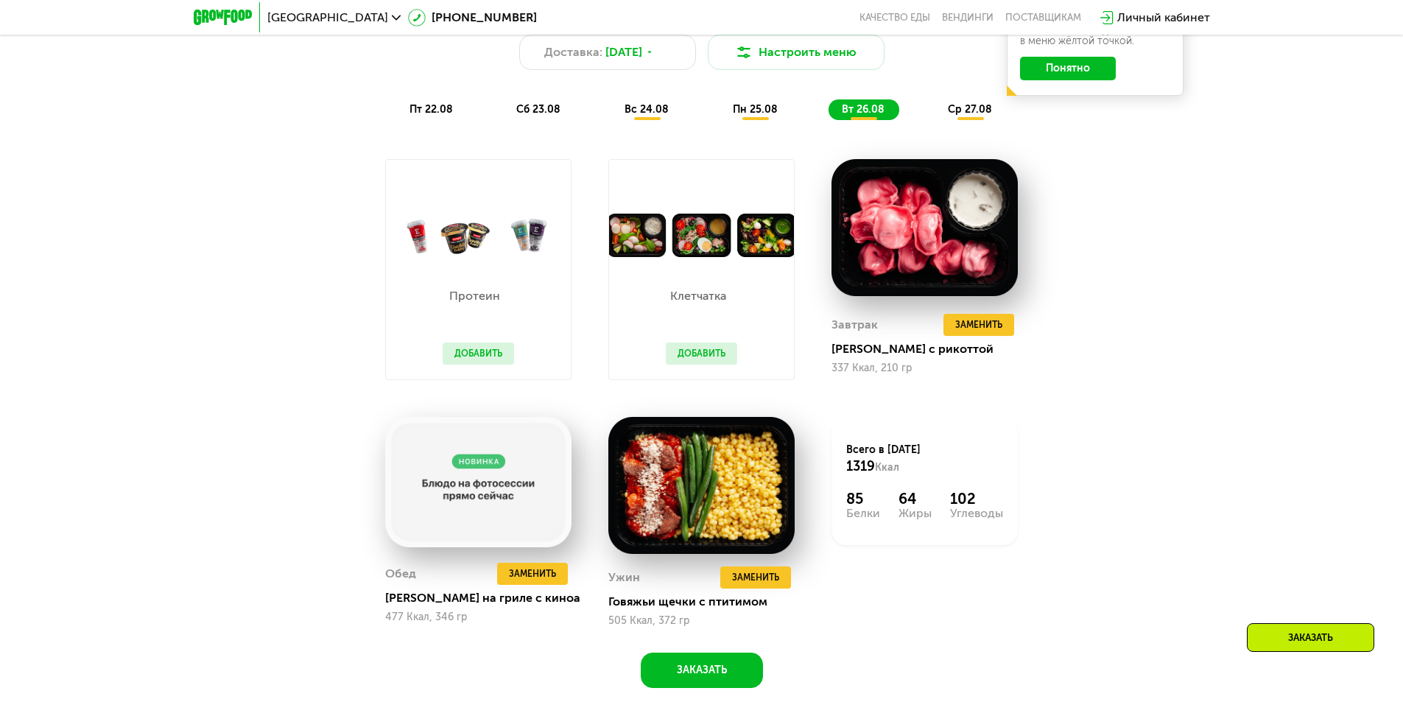
scroll to position [958, 0]
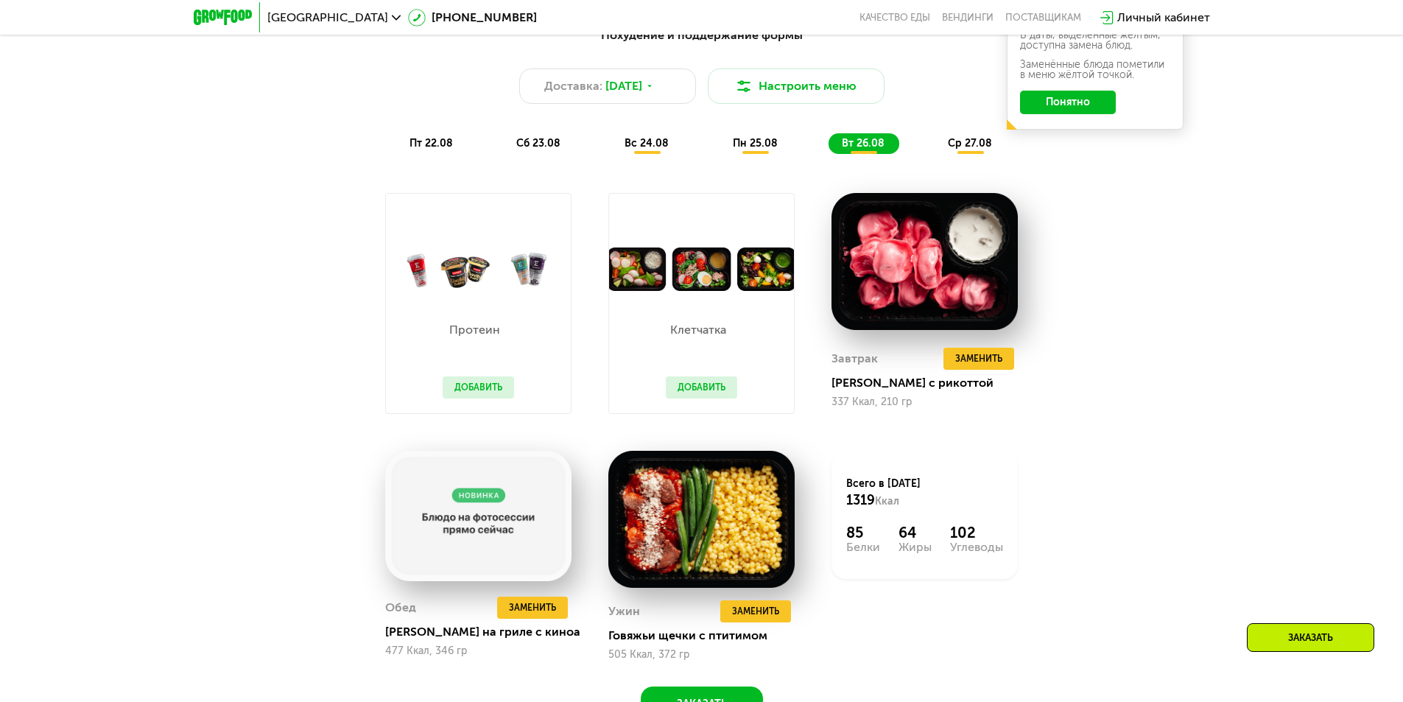
click at [726, 399] on button "Добавить" at bounding box center [701, 387] width 71 height 22
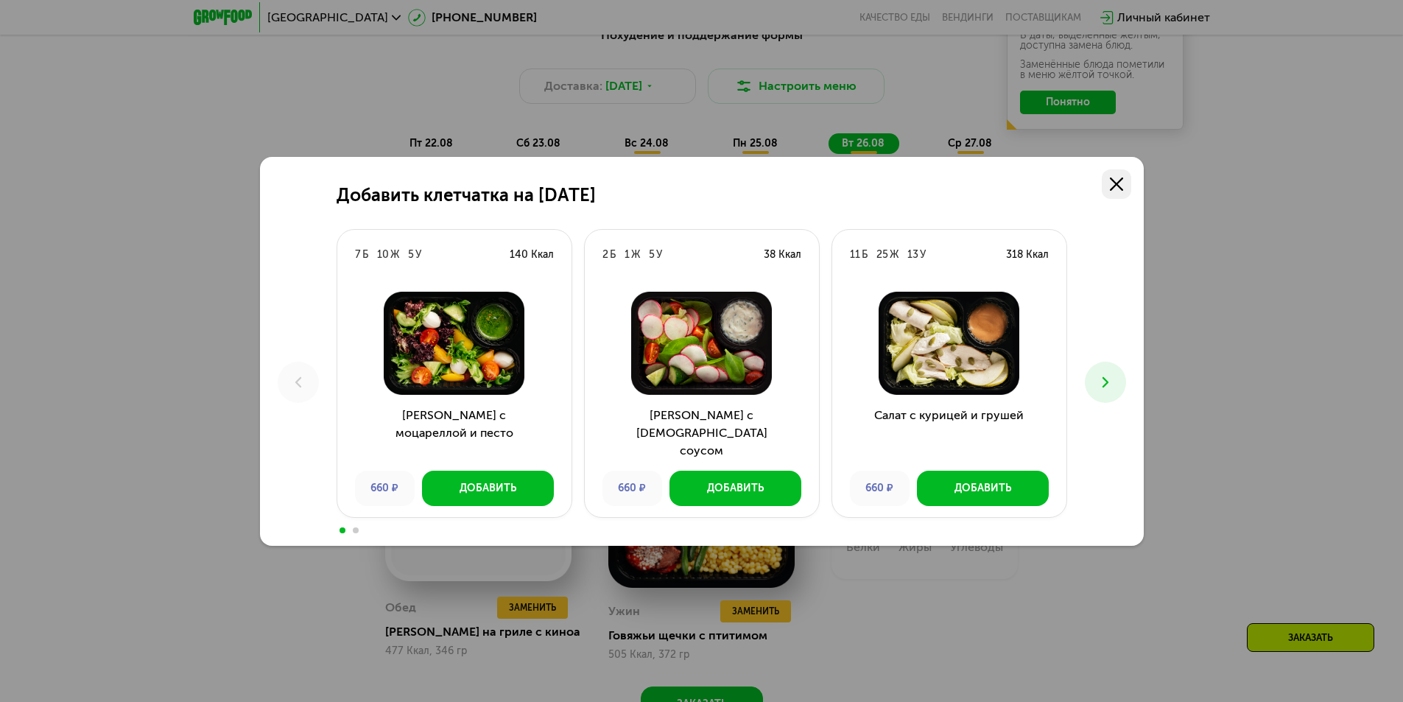
click at [1124, 175] on link at bounding box center [1116, 183] width 29 height 29
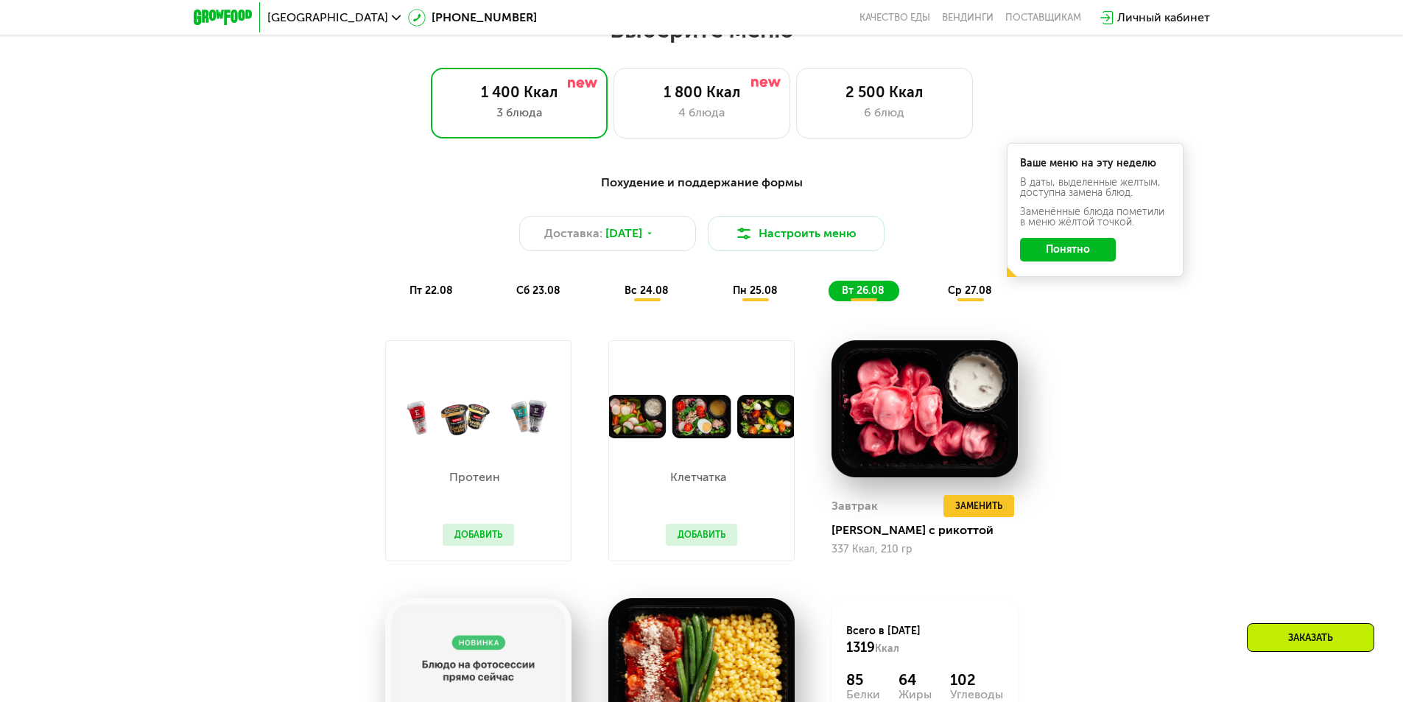
scroll to position [737, 0]
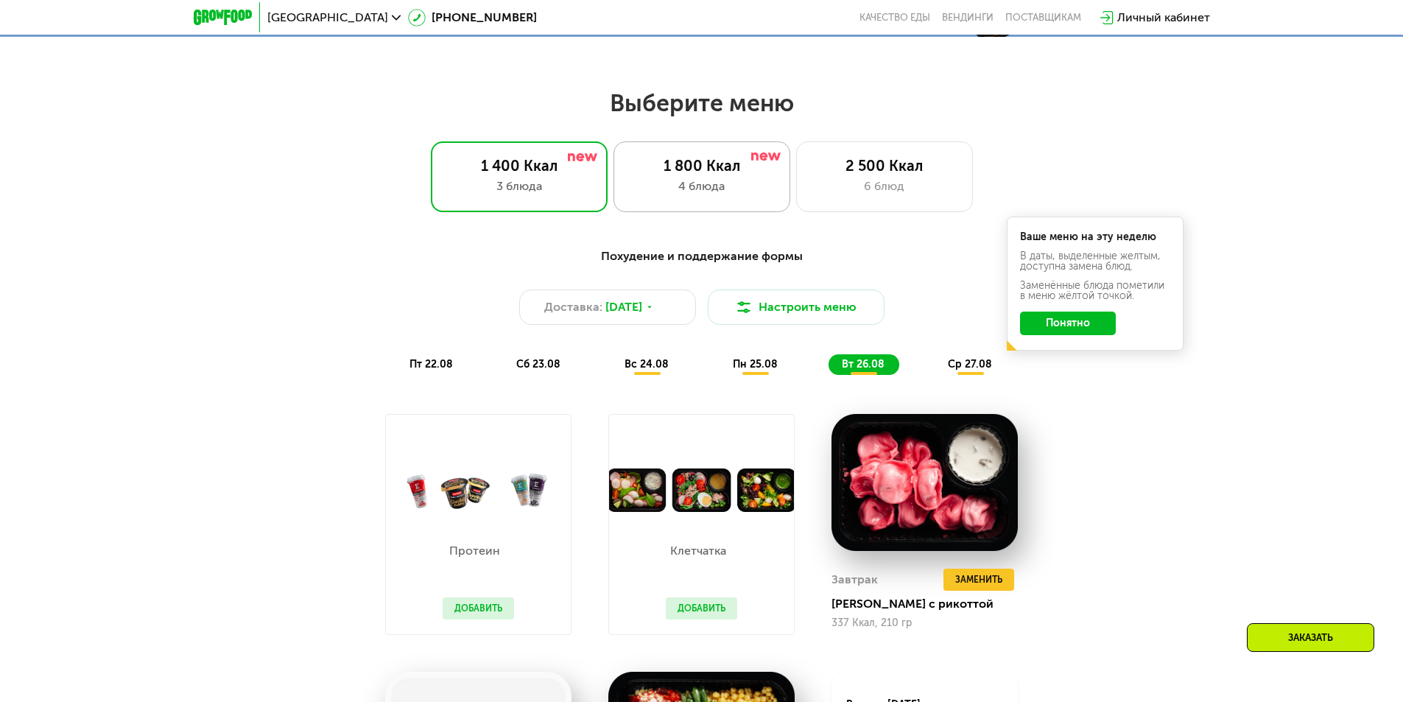
click at [734, 175] on div "1 800 Ккал" at bounding box center [702, 166] width 146 height 18
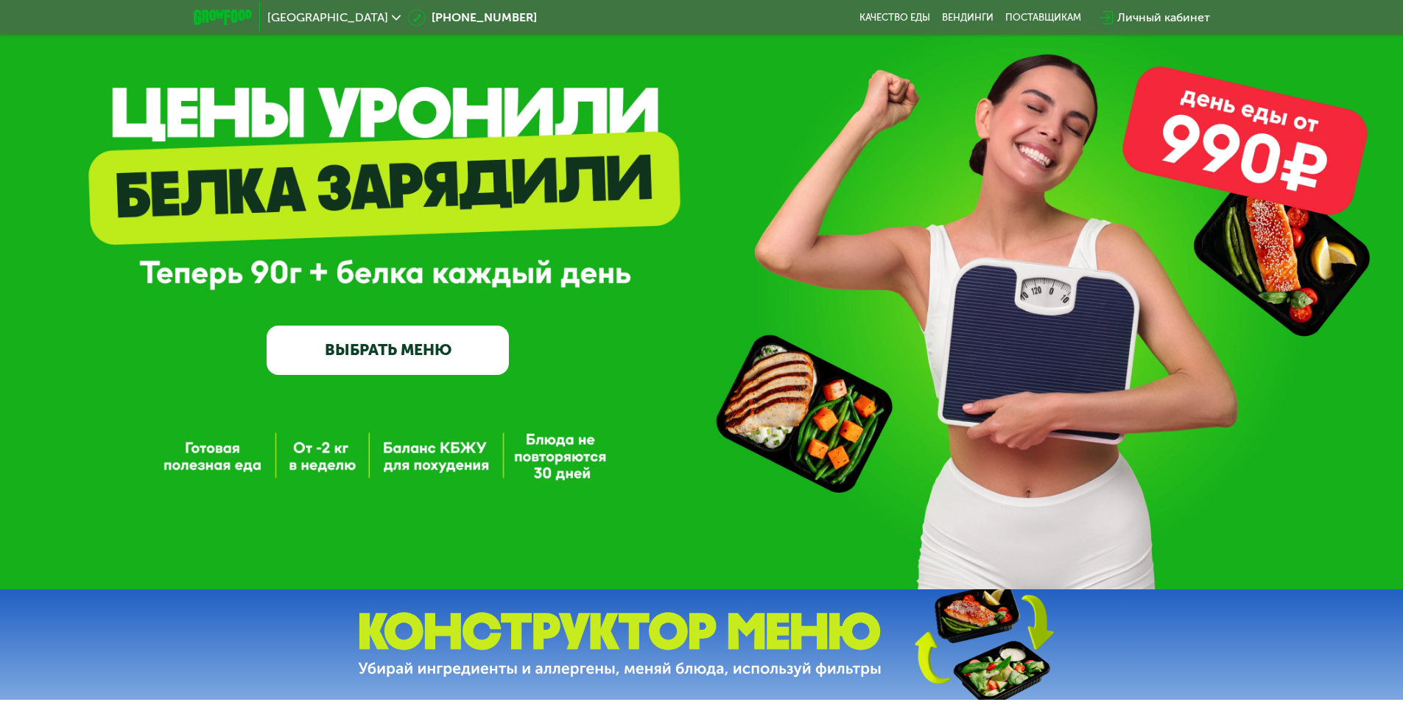
scroll to position [0, 0]
